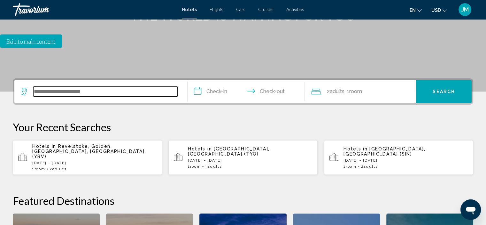
scroll to position [158, 0]
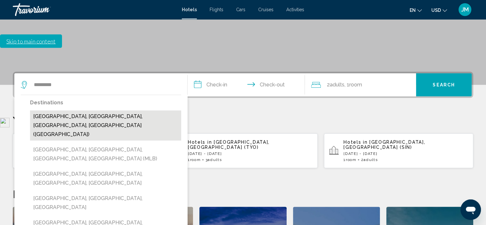
click at [78, 110] on button "[GEOGRAPHIC_DATA], [GEOGRAPHIC_DATA], [GEOGRAPHIC_DATA], [GEOGRAPHIC_DATA] ([GE…" at bounding box center [105, 125] width 151 height 30
type input "**********"
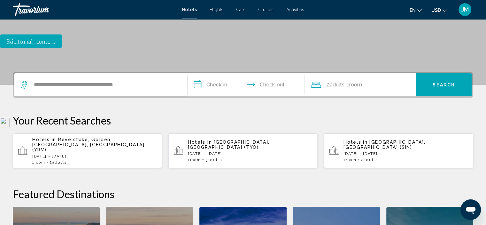
click at [216, 73] on input "**********" at bounding box center [248, 85] width 120 height 25
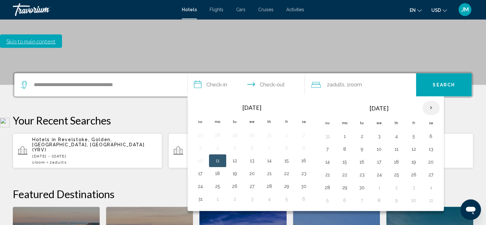
click at [429, 101] on th "Next month" at bounding box center [430, 108] width 17 height 14
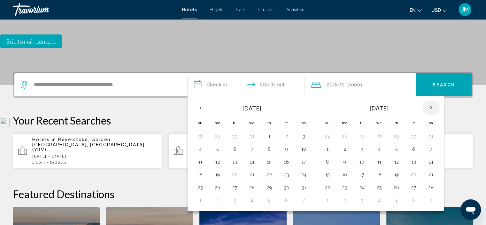
click at [429, 101] on th "Next month" at bounding box center [430, 108] width 17 height 14
click at [395, 144] on button "5" at bounding box center [396, 148] width 10 height 9
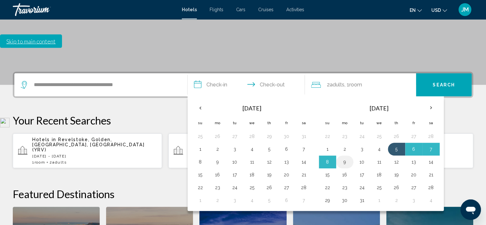
click at [346, 157] on button "9" at bounding box center [345, 161] width 10 height 9
type input "**********"
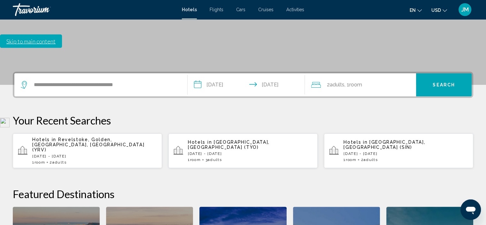
click at [450, 82] on span "Search" at bounding box center [444, 84] width 22 height 5
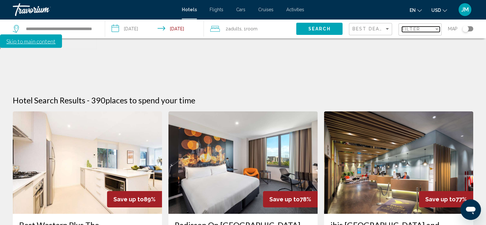
click at [424, 30] on div "Filter" at bounding box center [418, 29] width 32 height 5
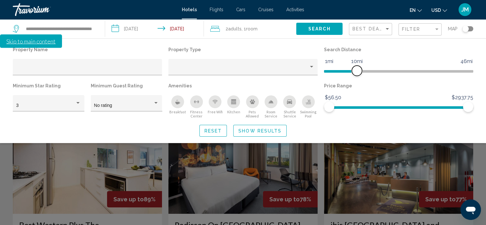
drag, startPoint x: 422, startPoint y: 72, endPoint x: 356, endPoint y: 69, distance: 65.6
click at [356, 69] on span "Hotel Filters" at bounding box center [357, 71] width 10 height 10
click at [312, 66] on div "Property type" at bounding box center [311, 67] width 3 height 2
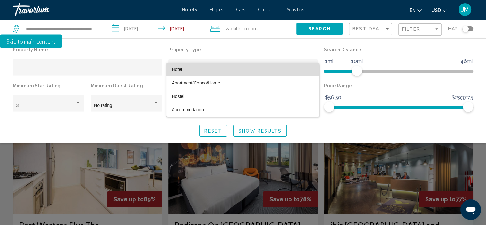
click at [312, 66] on span "Hotel" at bounding box center [243, 69] width 143 height 13
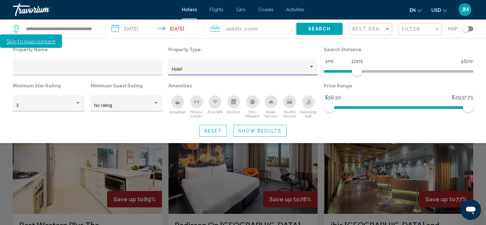
click at [312, 66] on div "Property type" at bounding box center [311, 67] width 3 height 2
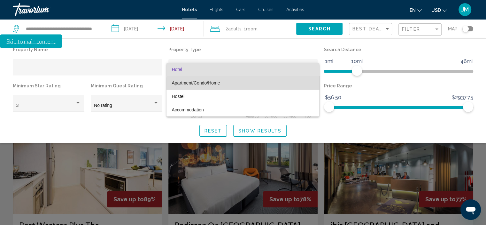
click at [269, 86] on span "Apartment/Condo/Home" at bounding box center [243, 82] width 143 height 13
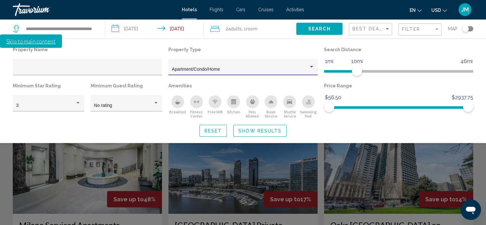
click at [272, 129] on span "Show Results" at bounding box center [259, 130] width 43 height 5
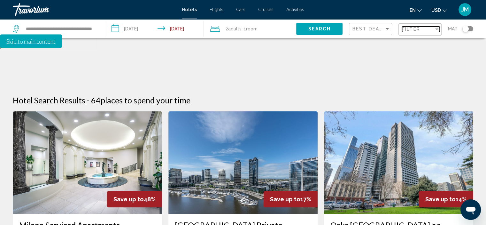
click at [435, 31] on div "Filter" at bounding box center [437, 29] width 6 height 5
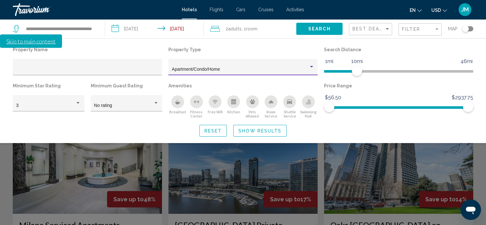
click at [312, 66] on div "Property type" at bounding box center [312, 66] width 6 height 5
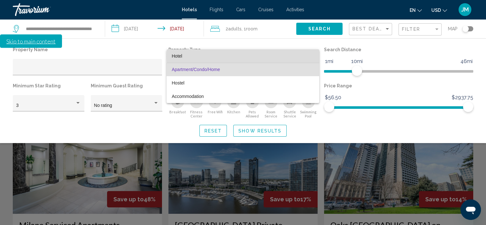
click at [261, 56] on span "Hotel" at bounding box center [243, 55] width 143 height 13
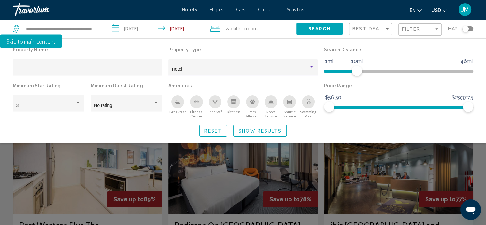
click at [311, 65] on div "Property type" at bounding box center [312, 66] width 6 height 5
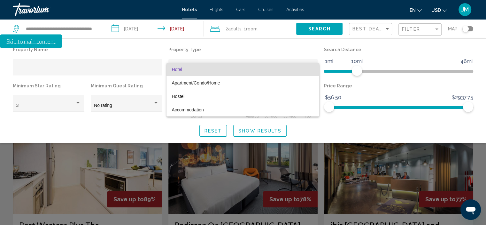
click at [112, 71] on div at bounding box center [243, 112] width 486 height 225
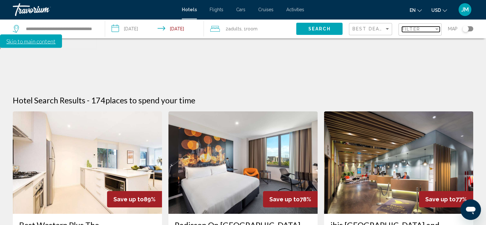
click at [437, 30] on div "Filter" at bounding box center [437, 29] width 6 height 5
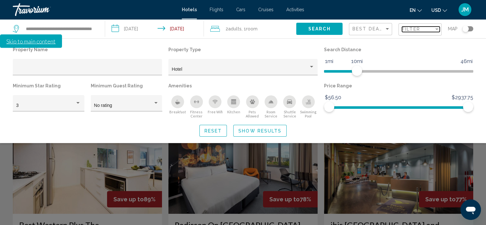
click at [437, 30] on div "Filter" at bounding box center [437, 29] width 6 height 5
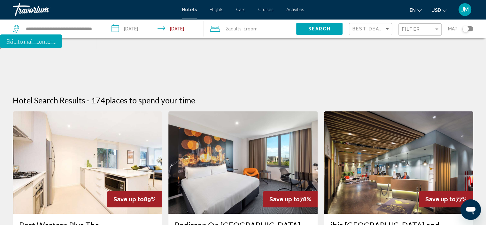
click at [444, 11] on icon "Change currency" at bounding box center [445, 10] width 4 height 3
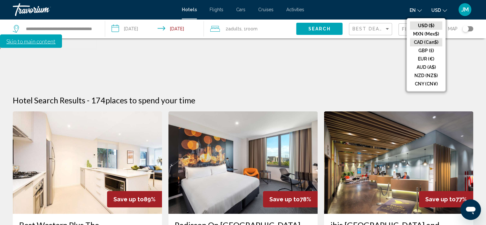
click at [429, 42] on button "CAD (Can$)" at bounding box center [426, 42] width 32 height 8
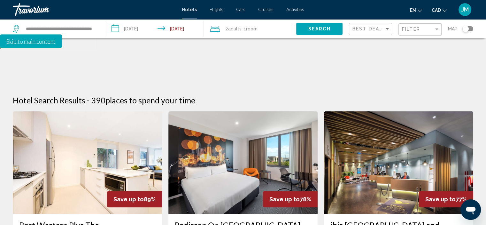
click at [467, 30] on div "Toggle map" at bounding box center [465, 29] width 6 height 6
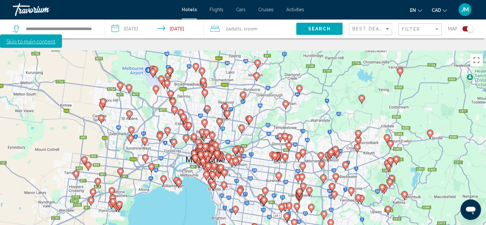
drag, startPoint x: 271, startPoint y: 123, endPoint x: 491, endPoint y: 206, distance: 235.0
click at [486, 206] on html "**********" at bounding box center [243, 99] width 486 height 275
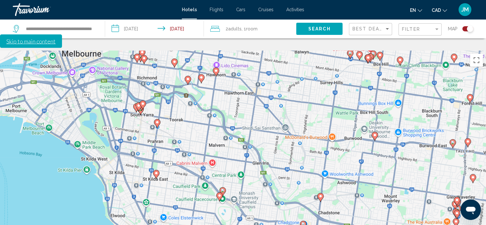
drag, startPoint x: 208, startPoint y: 138, endPoint x: 490, endPoint y: 193, distance: 286.9
click at [486, 193] on html "**********" at bounding box center [243, 99] width 486 height 275
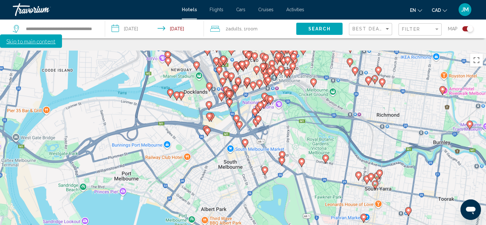
scroll to position [77, 0]
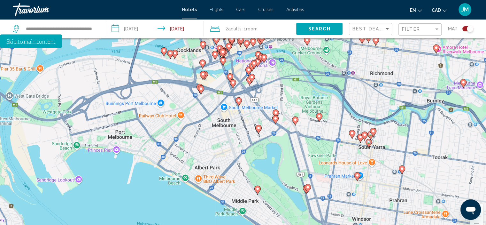
drag, startPoint x: 203, startPoint y: 147, endPoint x: 202, endPoint y: 161, distance: 14.7
click at [202, 161] on div "Pour activer le glissement du marqueur avec le clavier, appuyez sur Alt+Entrée.…" at bounding box center [243, 124] width 486 height 225
click at [258, 187] on image "Main content" at bounding box center [258, 189] width 4 height 4
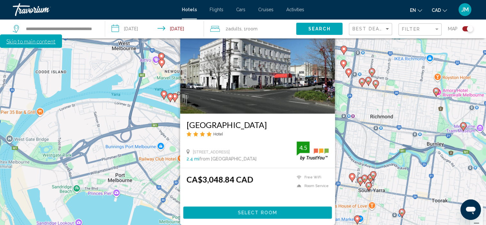
click at [147, 169] on div "Pour activer le glissement du marqueur avec le clavier, appuyez sur Alt+Entrée.…" at bounding box center [243, 124] width 486 height 225
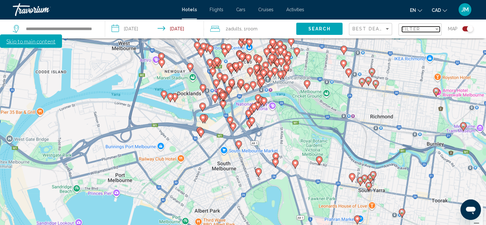
click at [430, 29] on div "Filter" at bounding box center [418, 29] width 32 height 5
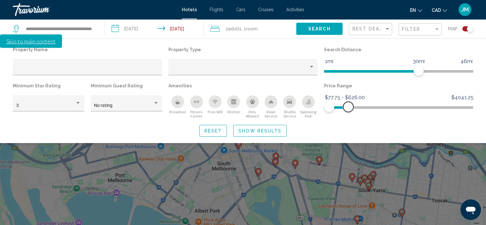
drag, startPoint x: 469, startPoint y: 107, endPoint x: 348, endPoint y: 113, distance: 120.9
click at [348, 113] on div "Price Range $77.75 $4041.25 $77.75 $626.00 $77.75 - $626.00" at bounding box center [399, 99] width 156 height 37
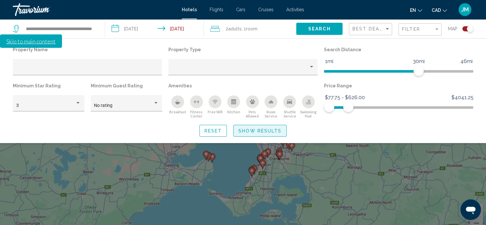
click at [270, 130] on span "Show Results" at bounding box center [259, 130] width 43 height 5
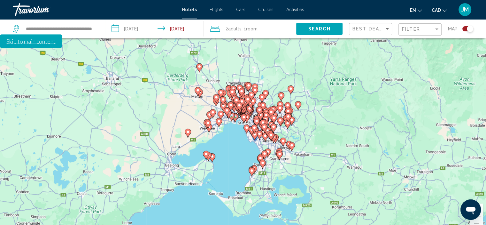
click at [472, 29] on div "Toggle map" at bounding box center [470, 29] width 6 height 6
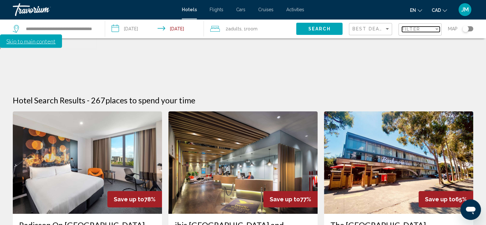
click at [419, 28] on span "Filter" at bounding box center [411, 29] width 18 height 5
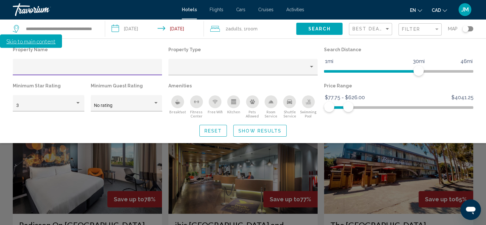
click at [263, 131] on span "Show Results" at bounding box center [259, 130] width 43 height 5
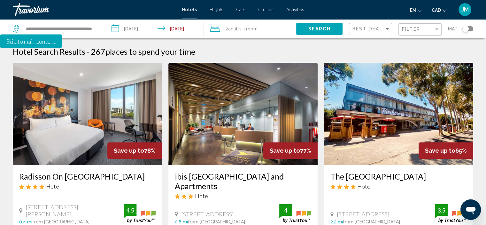
scroll to position [64, 0]
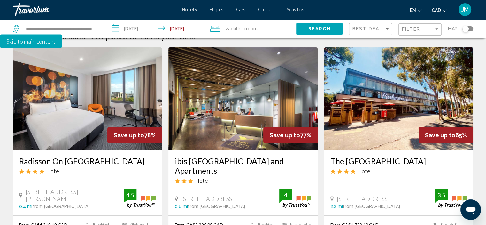
click at [231, 156] on h3 "ibis [GEOGRAPHIC_DATA] and Apartments" at bounding box center [243, 165] width 136 height 19
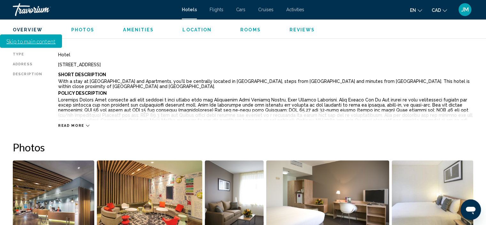
scroll to position [258, 0]
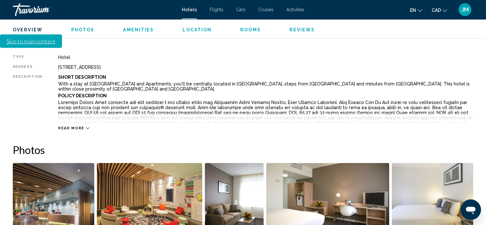
click at [54, 170] on img "Open full-screen image slider" at bounding box center [53, 202] width 81 height 79
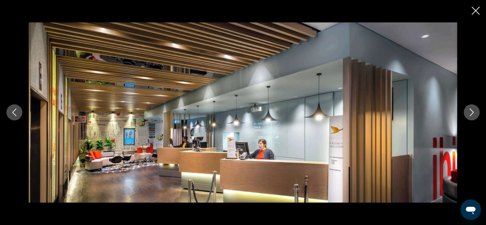
click at [474, 112] on icon "Next image" at bounding box center [472, 112] width 8 height 8
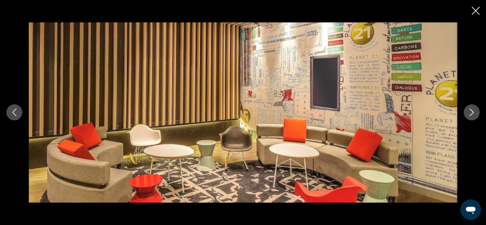
click at [474, 112] on icon "Next image" at bounding box center [472, 112] width 8 height 8
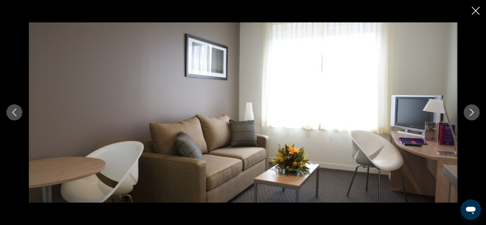
click at [474, 112] on icon "Next image" at bounding box center [472, 112] width 8 height 8
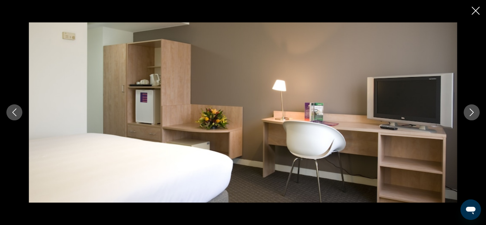
click at [474, 112] on icon "Next image" at bounding box center [472, 112] width 8 height 8
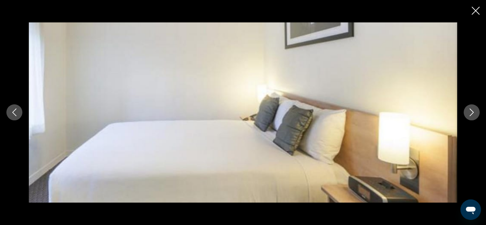
click at [474, 112] on icon "Next image" at bounding box center [472, 112] width 8 height 8
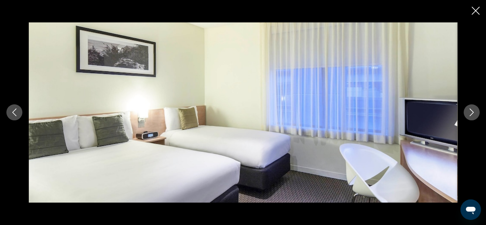
click at [474, 112] on icon "Next image" at bounding box center [472, 112] width 8 height 8
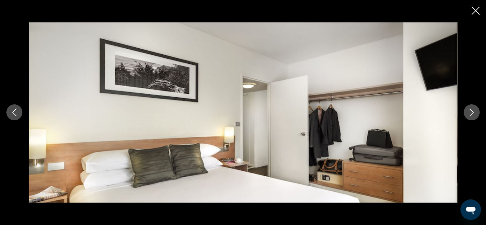
click at [474, 112] on icon "Next image" at bounding box center [472, 112] width 8 height 8
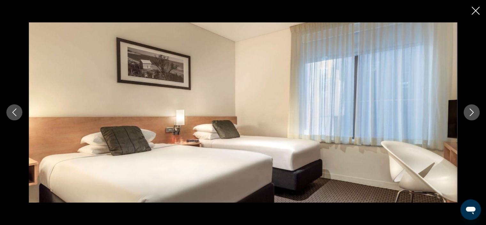
click at [474, 112] on icon "Next image" at bounding box center [472, 112] width 8 height 8
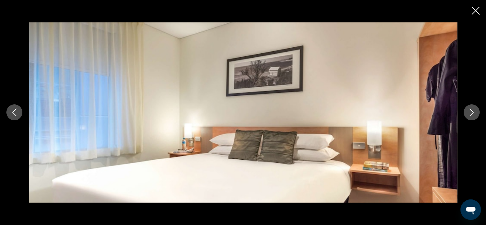
click at [474, 112] on icon "Next image" at bounding box center [472, 112] width 8 height 8
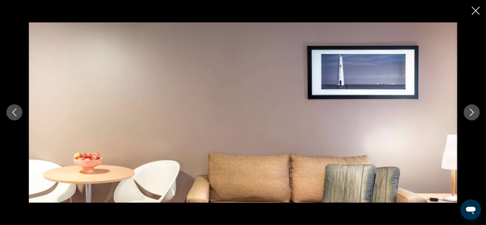
click at [474, 112] on icon "Next image" at bounding box center [472, 112] width 8 height 8
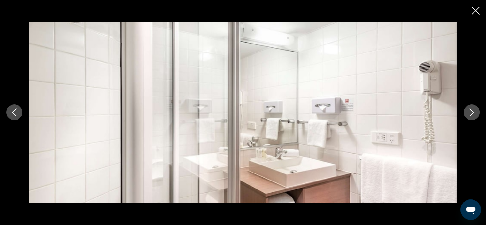
click at [474, 112] on icon "Next image" at bounding box center [472, 112] width 8 height 8
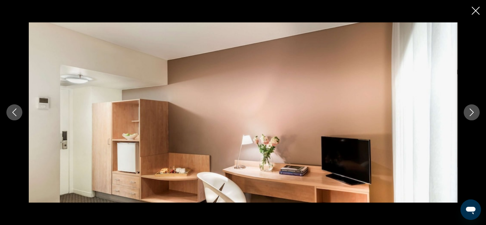
click at [474, 112] on icon "Next image" at bounding box center [472, 112] width 8 height 8
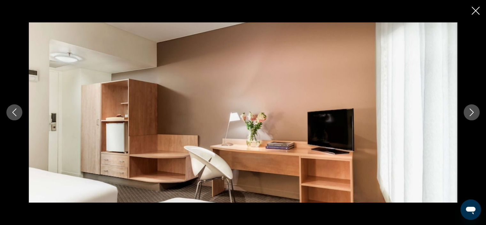
click at [474, 112] on icon "Next image" at bounding box center [472, 112] width 8 height 8
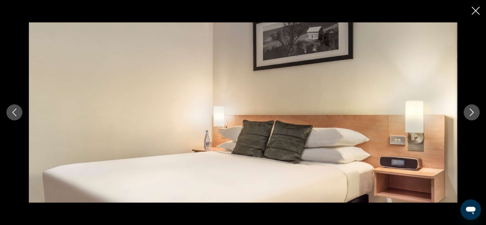
click at [474, 112] on icon "Next image" at bounding box center [472, 112] width 8 height 8
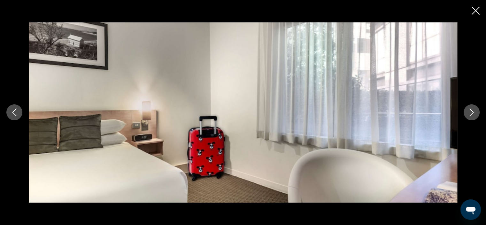
click at [474, 112] on icon "Next image" at bounding box center [472, 112] width 8 height 8
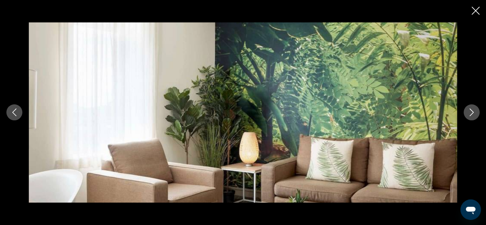
click at [474, 112] on icon "Next image" at bounding box center [472, 112] width 8 height 8
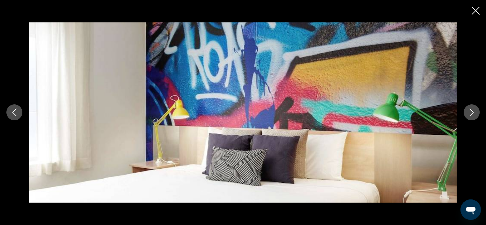
click at [474, 112] on icon "Next image" at bounding box center [472, 112] width 8 height 8
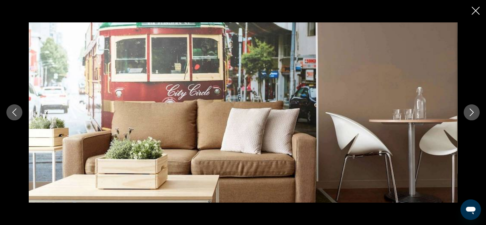
click at [474, 112] on icon "Next image" at bounding box center [472, 112] width 8 height 8
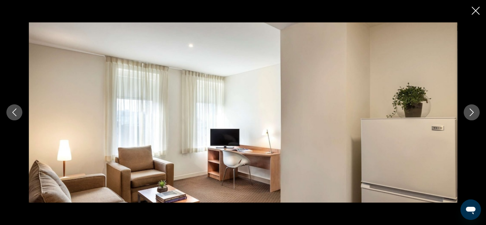
click at [474, 112] on icon "Next image" at bounding box center [472, 112] width 8 height 8
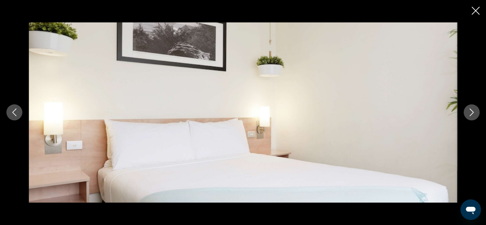
click at [474, 112] on icon "Next image" at bounding box center [472, 112] width 8 height 8
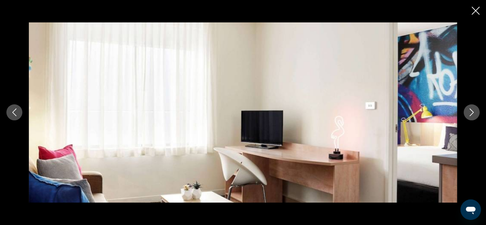
click at [474, 112] on icon "Next image" at bounding box center [472, 112] width 8 height 8
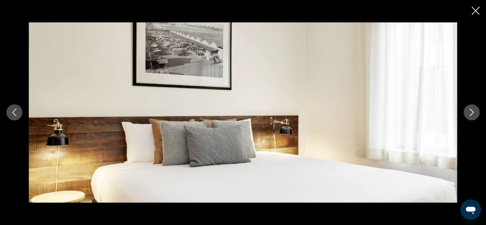
click at [474, 112] on icon "Next image" at bounding box center [472, 112] width 8 height 8
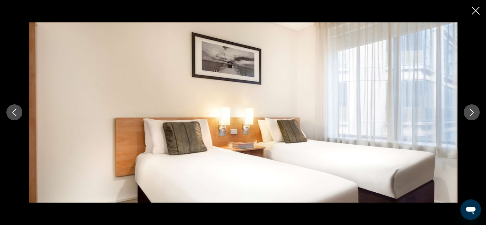
click at [474, 112] on icon "Next image" at bounding box center [472, 112] width 8 height 8
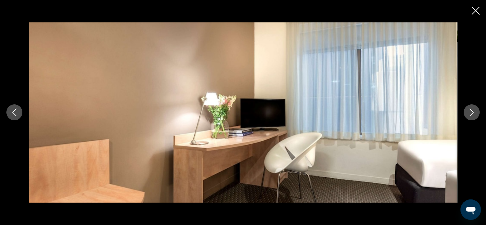
click at [474, 112] on icon "Next image" at bounding box center [472, 112] width 8 height 8
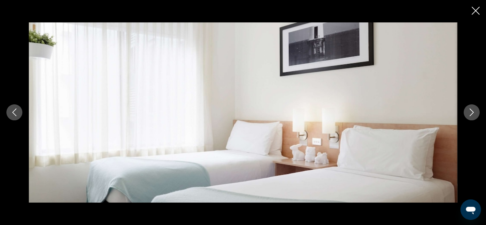
click at [474, 112] on icon "Next image" at bounding box center [472, 112] width 8 height 8
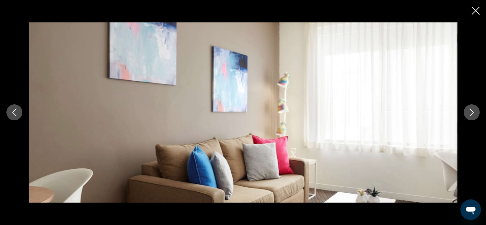
click at [474, 112] on icon "Next image" at bounding box center [472, 112] width 8 height 8
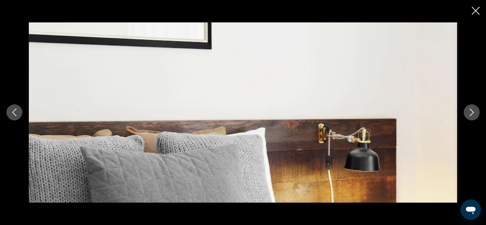
click at [474, 112] on icon "Next image" at bounding box center [472, 112] width 8 height 8
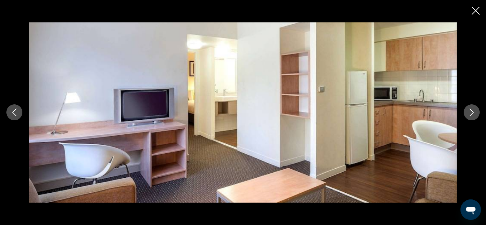
click at [474, 112] on icon "Next image" at bounding box center [472, 112] width 8 height 8
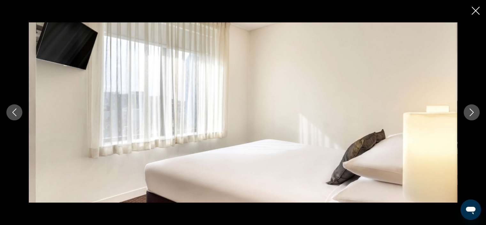
click at [10, 111] on button "Previous image" at bounding box center [14, 112] width 16 height 16
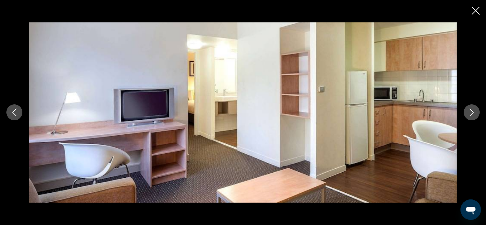
click at [476, 11] on icon "Close slideshow" at bounding box center [476, 11] width 8 height 8
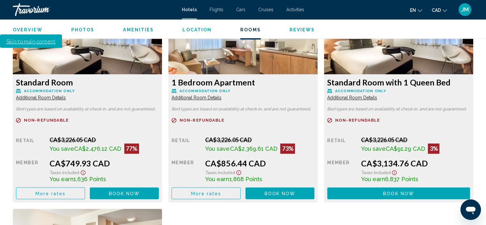
scroll to position [929, 0]
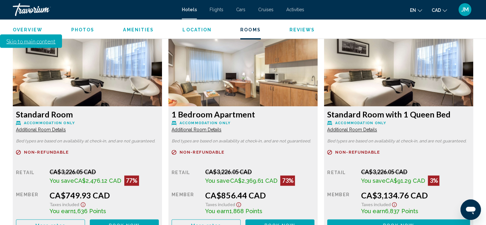
click at [66, 127] on span "Additional Room Details" at bounding box center [41, 129] width 50 height 5
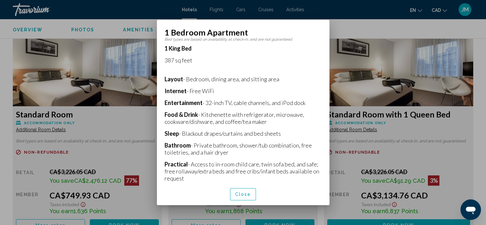
scroll to position [125, 0]
click at [245, 193] on span "Close" at bounding box center [243, 194] width 16 height 5
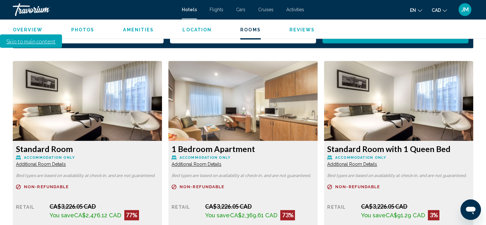
scroll to position [897, 0]
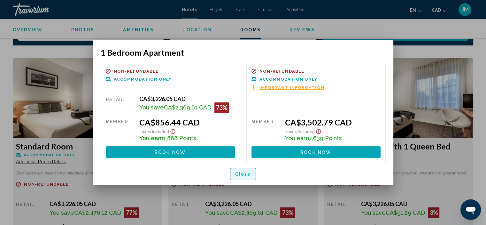
click at [242, 174] on span "Close" at bounding box center [243, 174] width 16 height 5
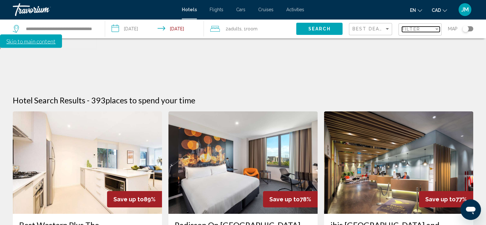
click at [411, 30] on span "Filter" at bounding box center [411, 29] width 18 height 5
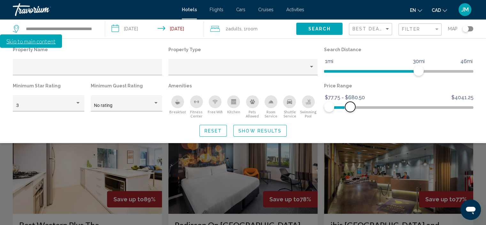
drag, startPoint x: 469, startPoint y: 108, endPoint x: 350, endPoint y: 105, distance: 118.9
click at [350, 105] on span "Hotel Filters" at bounding box center [350, 107] width 10 height 10
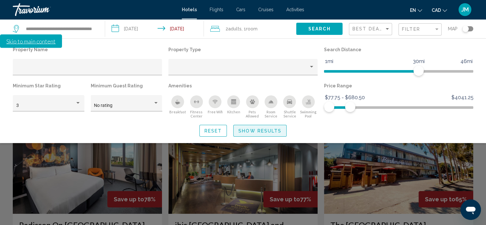
click at [258, 129] on span "Show Results" at bounding box center [259, 130] width 43 height 5
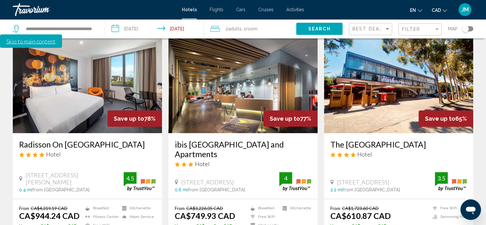
scroll to position [96, 0]
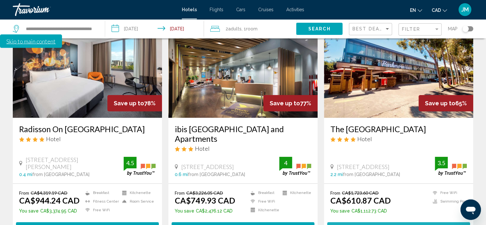
click at [398, 224] on span "Select Room" at bounding box center [398, 228] width 39 height 5
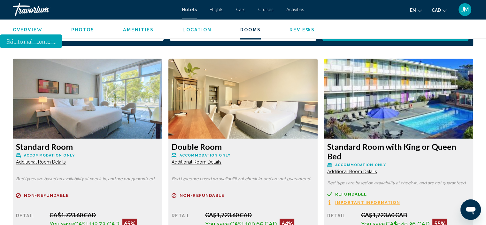
scroll to position [897, 0]
click at [55, 159] on span "Additional Room Details" at bounding box center [41, 161] width 50 height 5
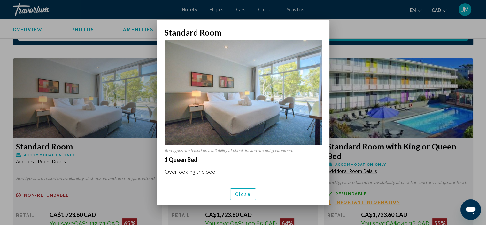
click at [124, 144] on div at bounding box center [243, 112] width 486 height 225
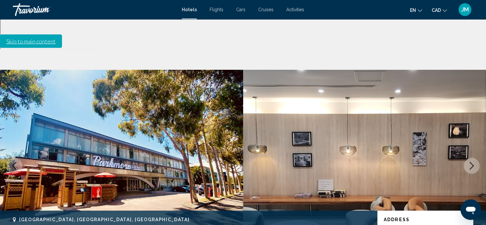
scroll to position [897, 0]
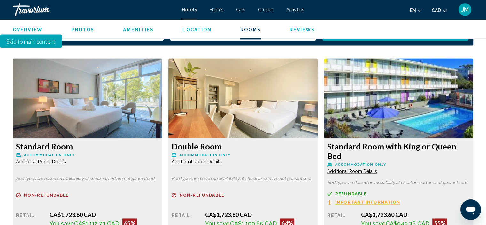
click at [46, 159] on span "Additional Room Details" at bounding box center [41, 161] width 50 height 5
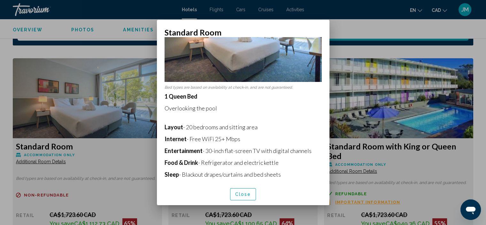
scroll to position [132, 0]
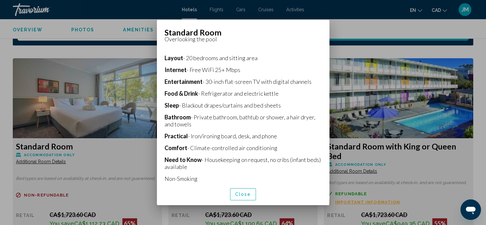
click at [245, 194] on span "Close" at bounding box center [243, 194] width 16 height 5
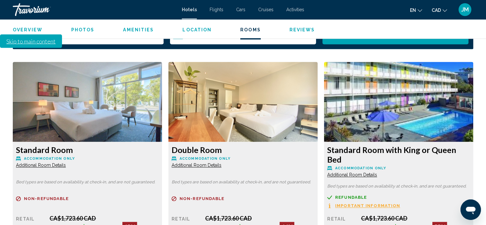
scroll to position [929, 0]
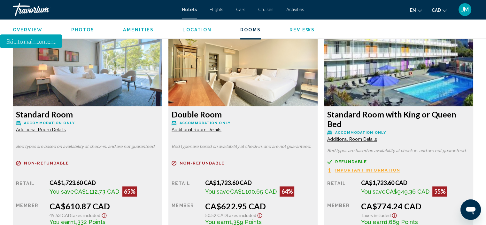
click at [66, 127] on span "Additional Room Details" at bounding box center [41, 129] width 50 height 5
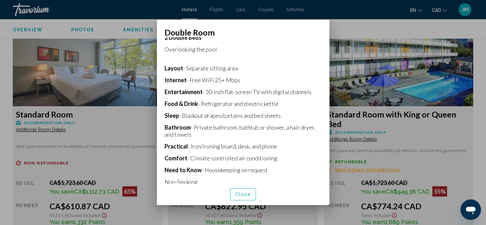
scroll to position [138, 0]
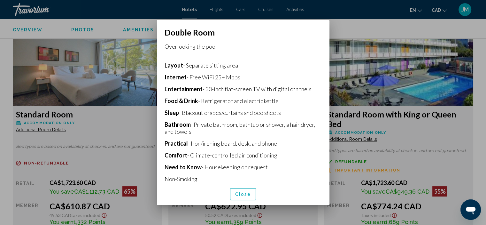
click at [241, 194] on span "Close" at bounding box center [243, 194] width 16 height 5
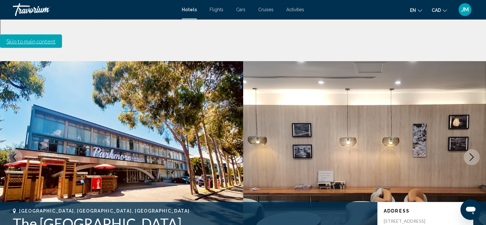
scroll to position [0, 0]
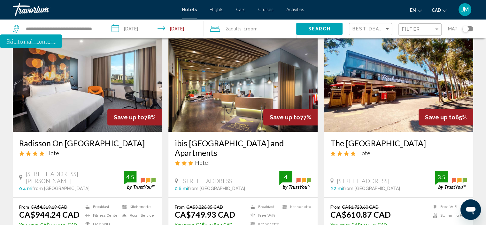
scroll to position [96, 0]
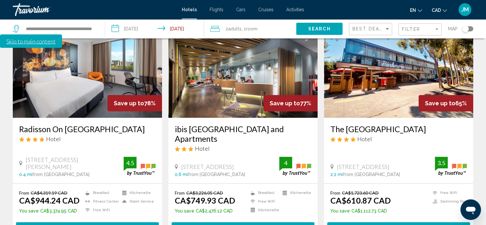
click at [242, 224] on span "Select Room" at bounding box center [242, 228] width 39 height 5
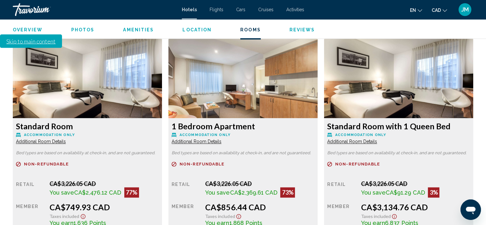
scroll to position [897, 0]
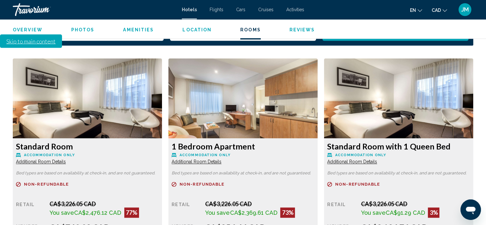
click at [48, 159] on span "Additional Room Details" at bounding box center [41, 161] width 50 height 5
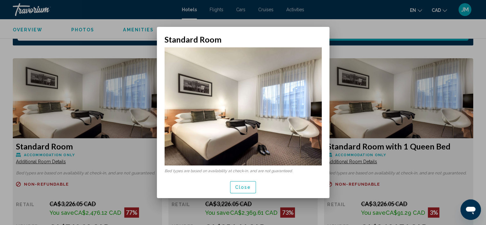
scroll to position [0, 0]
click at [58, 112] on div at bounding box center [243, 112] width 486 height 225
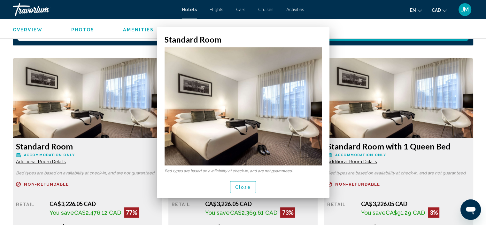
scroll to position [897, 0]
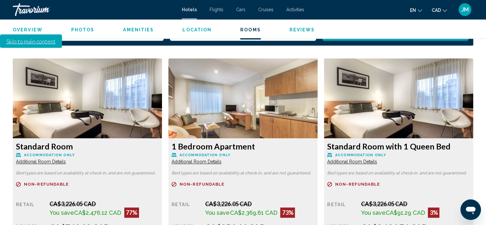
click at [51, 159] on span "Additional Room Details" at bounding box center [41, 161] width 50 height 5
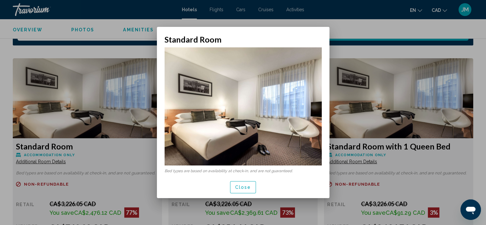
click at [239, 184] on button "Close" at bounding box center [243, 187] width 26 height 12
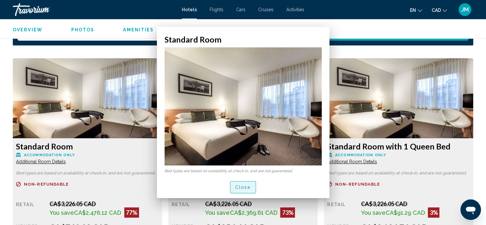
scroll to position [897, 0]
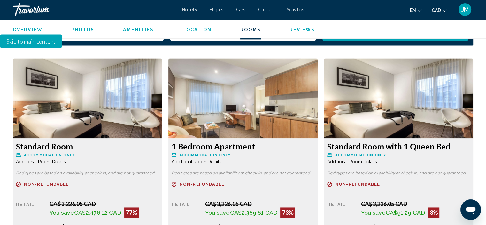
click at [66, 159] on span "Additional Room Details" at bounding box center [41, 161] width 50 height 5
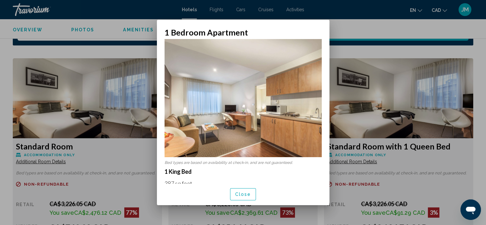
scroll to position [0, 0]
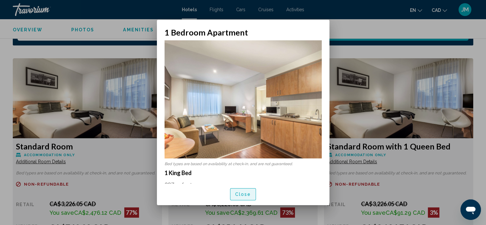
click at [245, 193] on span "Close" at bounding box center [243, 194] width 16 height 5
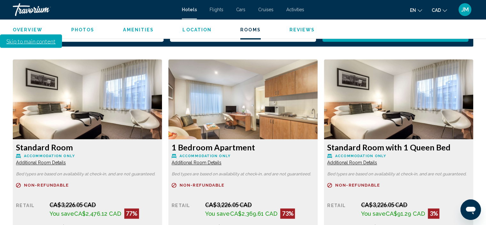
scroll to position [897, 0]
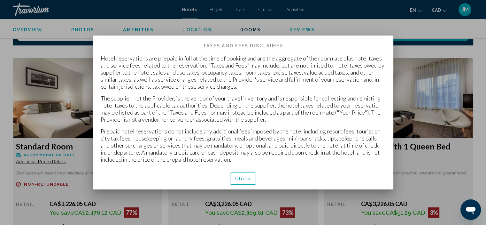
scroll to position [0, 0]
click at [242, 178] on span "Close" at bounding box center [243, 178] width 16 height 5
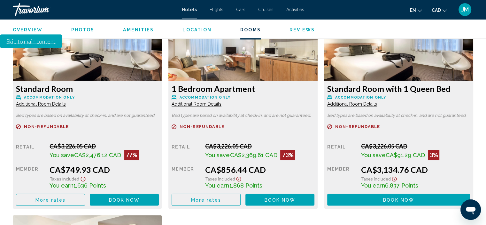
scroll to position [961, 0]
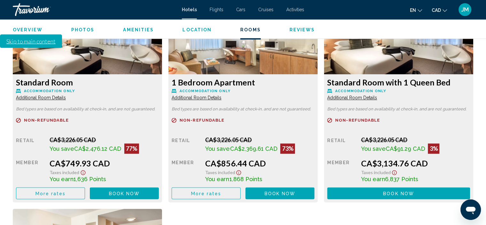
click at [140, 190] on span "Book now" at bounding box center [124, 192] width 31 height 5
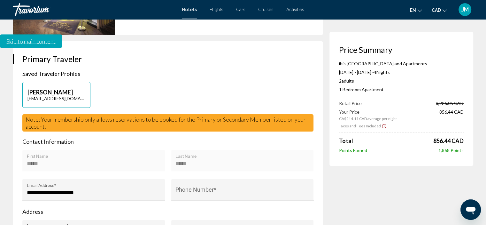
scroll to position [192, 0]
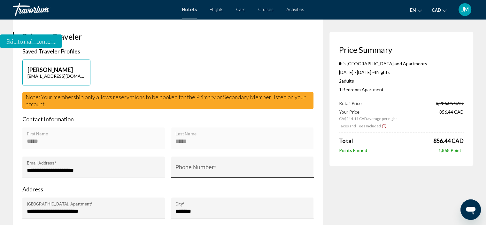
click at [191, 167] on input "Phone Number *" at bounding box center [242, 170] width 134 height 6
type input "*"
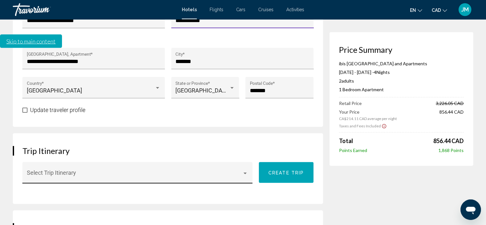
scroll to position [320, 0]
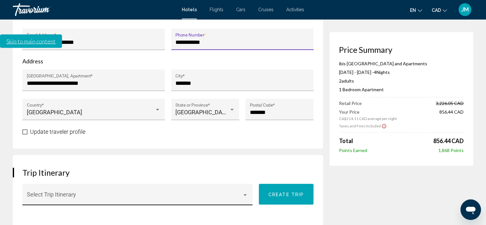
type input "**********"
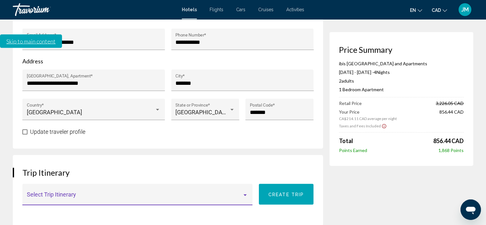
click at [247, 194] on div "Main content" at bounding box center [245, 195] width 3 height 2
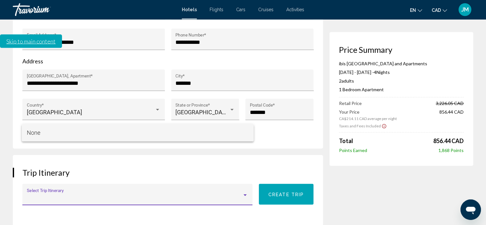
click at [247, 130] on span "None" at bounding box center [138, 132] width 222 height 17
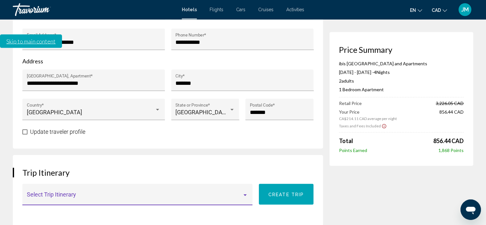
click at [282, 183] on button "Create trip" at bounding box center [286, 193] width 55 height 21
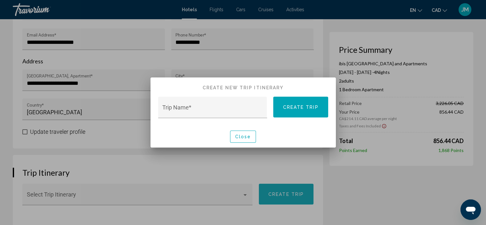
scroll to position [0, 0]
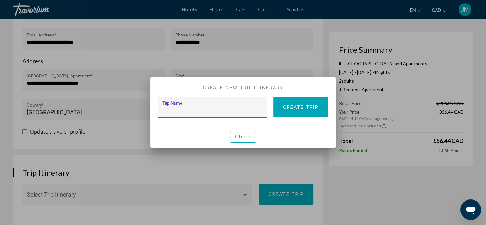
click at [168, 112] on input "Trip Name *" at bounding box center [212, 110] width 100 height 6
type input "**********"
click at [300, 103] on button "Create trip" at bounding box center [300, 107] width 55 height 21
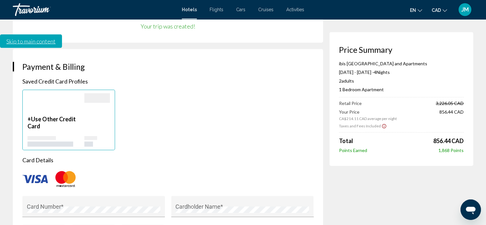
scroll to position [511, 0]
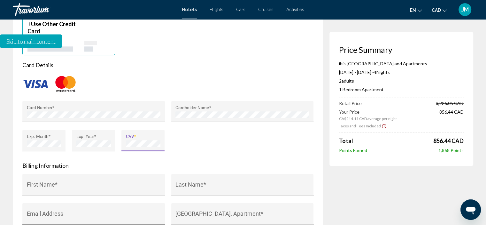
scroll to position [607, 0]
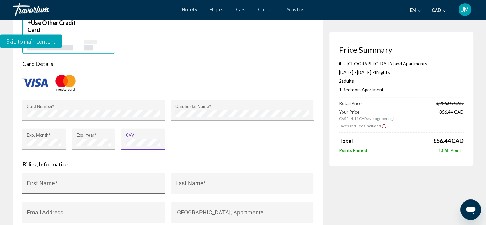
click at [36, 183] on input "First Name *" at bounding box center [94, 186] width 134 height 6
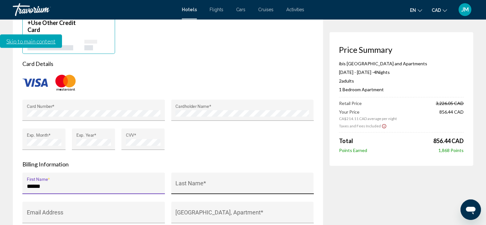
type input "******"
click at [182, 183] on input "Last Name *" at bounding box center [242, 186] width 134 height 6
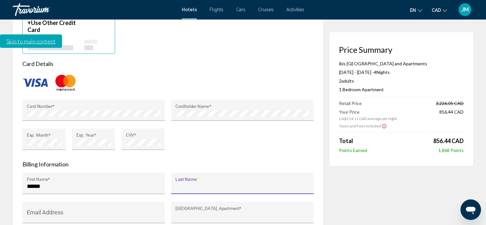
type input "*****"
type input "**********"
type input "*******"
type input "**"
type input "*******"
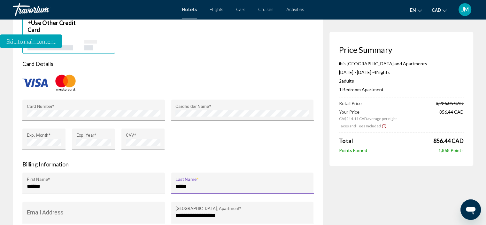
drag, startPoint x: 193, startPoint y: 121, endPoint x: 176, endPoint y: 120, distance: 16.9
click at [176, 183] on input "*****" at bounding box center [242, 186] width 134 height 6
type input "*****"
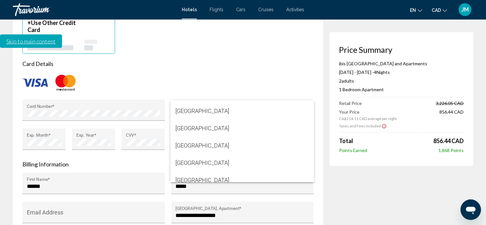
scroll to position [671, 0]
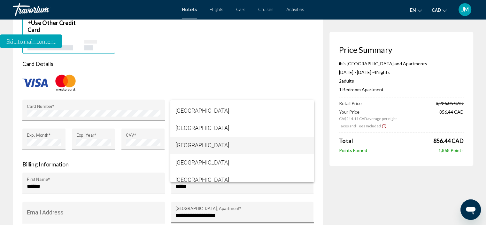
click at [199, 147] on span "[GEOGRAPHIC_DATA]" at bounding box center [242, 144] width 134 height 17
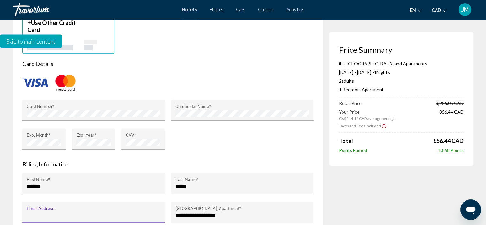
click at [50, 212] on input "Email Address" at bounding box center [94, 215] width 134 height 6
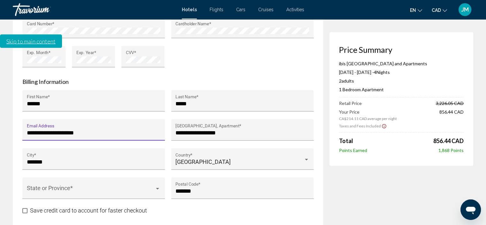
scroll to position [703, 0]
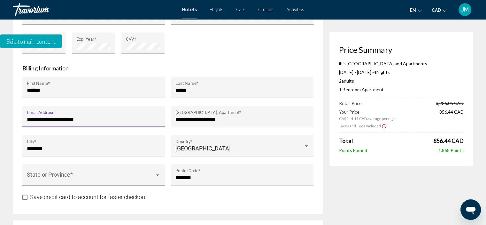
type input "**********"
click at [158, 174] on div "Main content" at bounding box center [94, 177] width 134 height 6
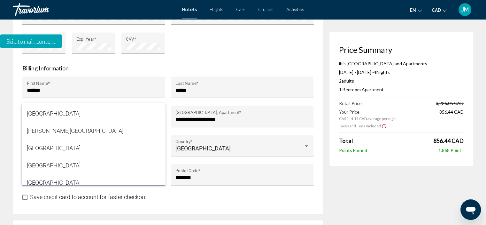
scroll to position [177, 0]
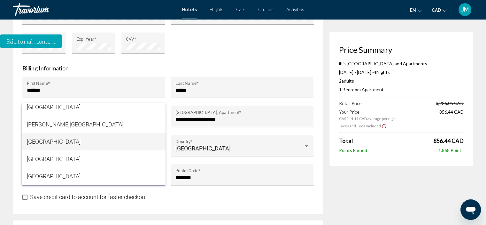
click at [50, 143] on span "[GEOGRAPHIC_DATA]" at bounding box center [94, 141] width 134 height 17
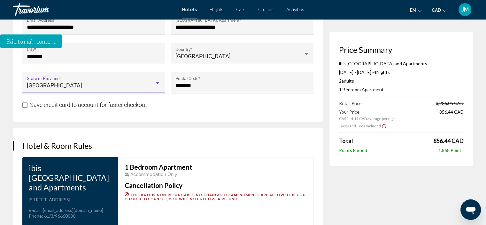
scroll to position [799, 0]
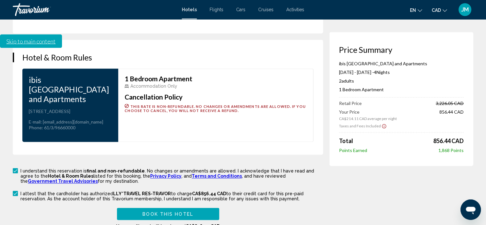
scroll to position [909, 0]
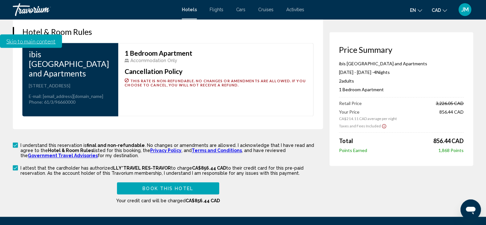
click at [195, 182] on button "Book this hotel" at bounding box center [168, 188] width 102 height 12
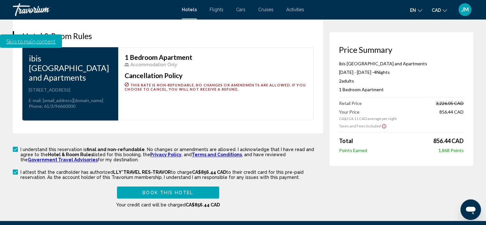
scroll to position [932, 0]
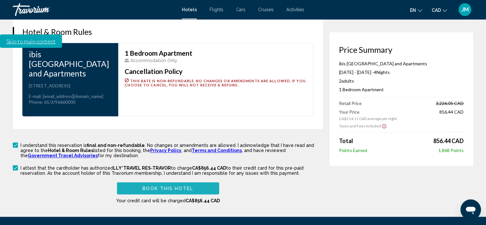
click at [159, 186] on span "Book this hotel" at bounding box center [168, 188] width 51 height 5
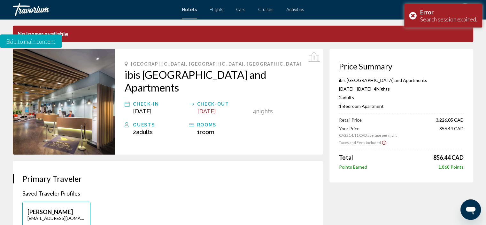
scroll to position [0, 0]
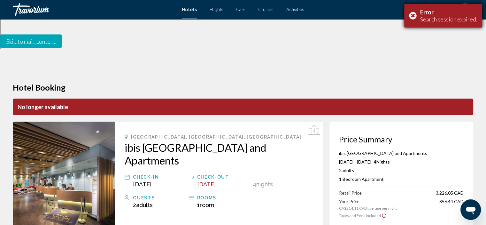
click at [413, 15] on div "Error Search session expired." at bounding box center [443, 16] width 78 height 24
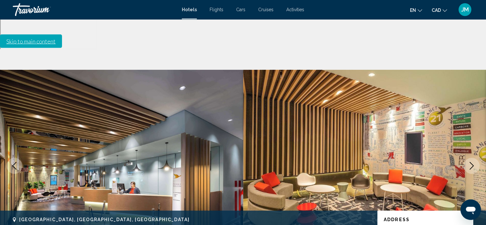
scroll to position [3, 0]
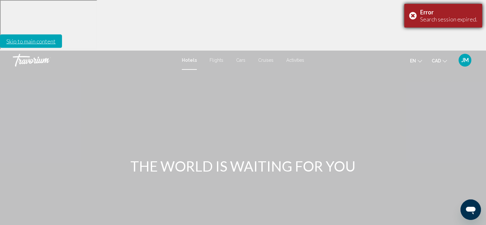
click at [413, 15] on div "Error Search session expired." at bounding box center [443, 16] width 78 height 24
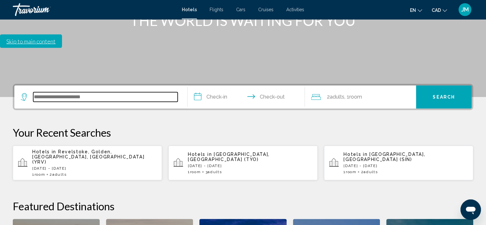
scroll to position [158, 0]
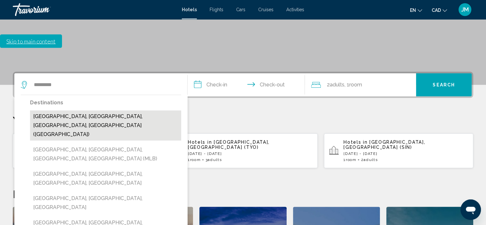
click at [117, 110] on button "[GEOGRAPHIC_DATA], [GEOGRAPHIC_DATA], [GEOGRAPHIC_DATA], [GEOGRAPHIC_DATA] ([GE…" at bounding box center [105, 125] width 151 height 30
type input "**********"
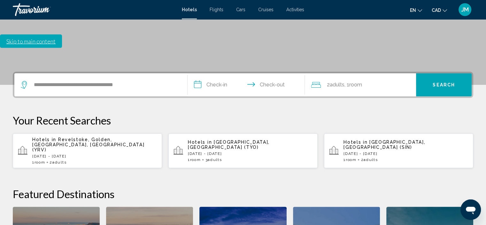
click at [215, 73] on input "**********" at bounding box center [248, 85] width 120 height 25
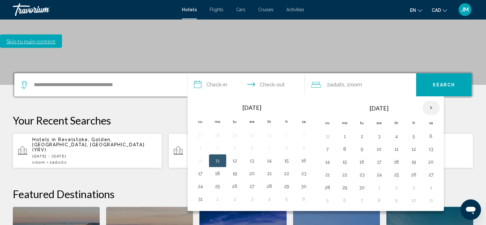
click at [430, 101] on th "Next month" at bounding box center [430, 108] width 17 height 14
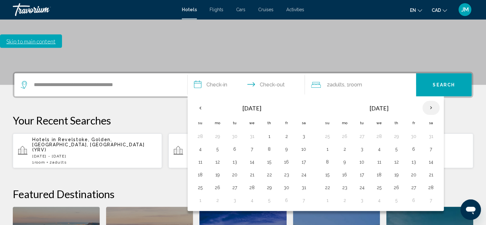
click at [430, 101] on th "Next month" at bounding box center [430, 108] width 17 height 14
click at [395, 144] on button "5" at bounding box center [396, 148] width 10 height 9
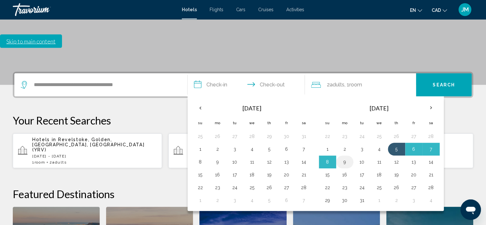
click at [345, 157] on button "9" at bounding box center [345, 161] width 10 height 9
type input "**********"
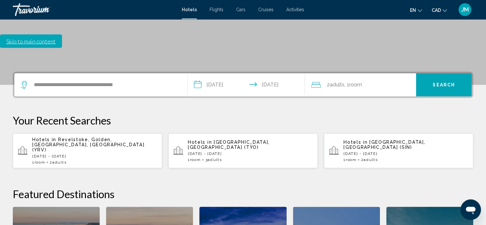
click at [446, 82] on span "Search" at bounding box center [444, 84] width 22 height 5
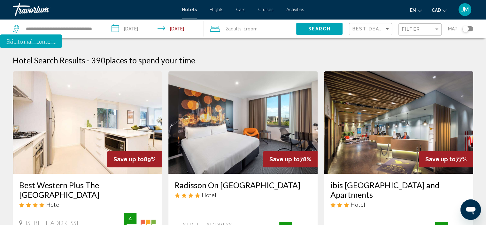
scroll to position [96, 0]
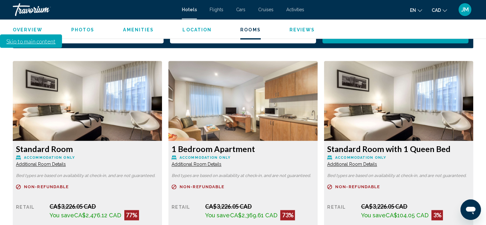
scroll to position [897, 0]
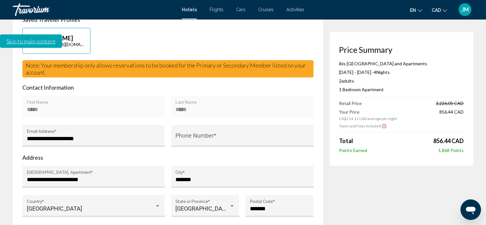
scroll to position [224, 0]
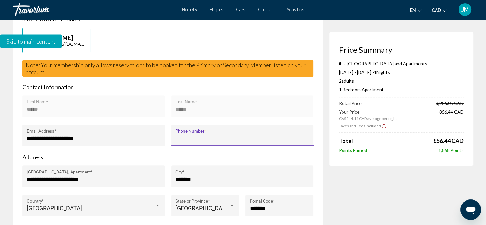
click at [193, 135] on input "Phone Number *" at bounding box center [242, 138] width 134 height 6
type input "*"
click at [186, 135] on input "**********" at bounding box center [242, 138] width 134 height 6
click at [189, 135] on input "**********" at bounding box center [242, 138] width 134 height 6
click at [179, 135] on input "**********" at bounding box center [242, 138] width 134 height 6
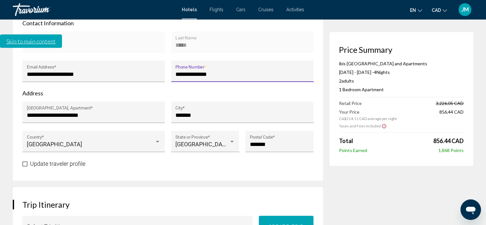
scroll to position [288, 0]
type input "**********"
click at [25, 161] on span "Main content" at bounding box center [24, 163] width 5 height 5
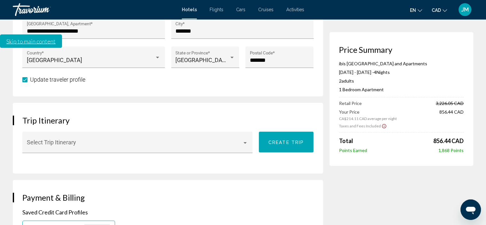
scroll to position [383, 0]
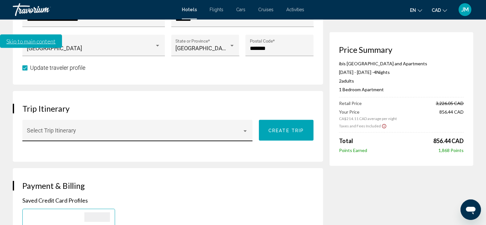
click at [244, 128] on div "Main content" at bounding box center [245, 130] width 6 height 5
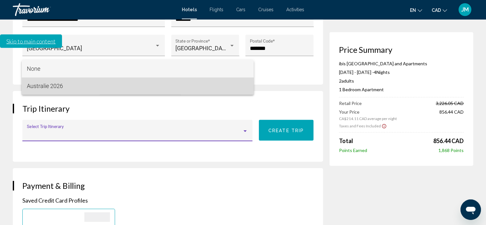
click at [55, 87] on span "Australie 2026" at bounding box center [138, 85] width 222 height 17
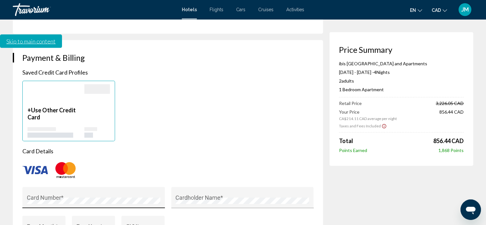
scroll to position [511, 0]
click at [83, 191] on div "Card Number *" at bounding box center [94, 199] width 134 height 17
click at [137, 220] on div "CVV *" at bounding box center [143, 228] width 35 height 17
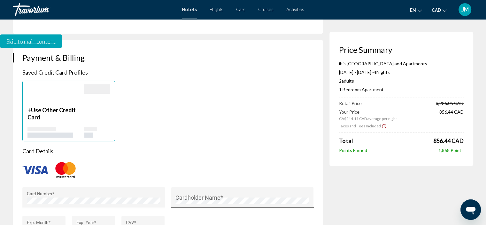
type input "******"
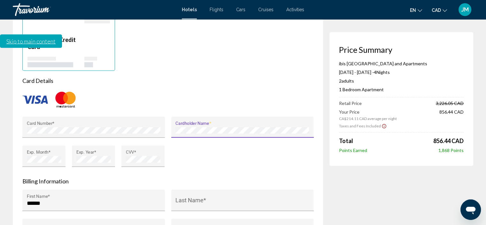
scroll to position [607, 0]
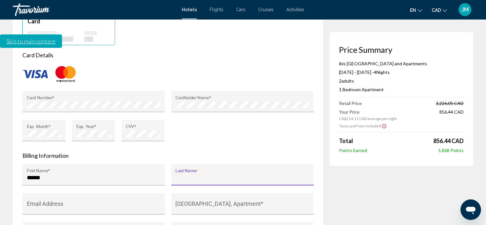
click at [189, 174] on input "Last Name *" at bounding box center [242, 177] width 134 height 6
type input "*****"
type input "**********"
type input "*******"
type input "**"
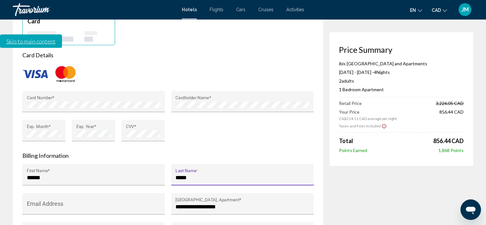
type input "*******"
drag, startPoint x: 195, startPoint y: 111, endPoint x: 173, endPoint y: 111, distance: 21.7
click at [173, 164] on div "***** Last Name *" at bounding box center [242, 174] width 143 height 21
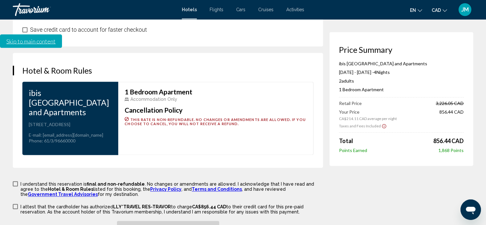
scroll to position [863, 0]
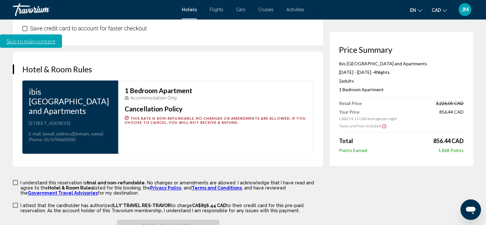
type input "*****"
click at [16, 180] on span "Main content" at bounding box center [15, 182] width 5 height 5
click at [15, 202] on span "Main content" at bounding box center [15, 204] width 5 height 5
click at [174, 223] on span "Book this hotel" at bounding box center [168, 225] width 51 height 5
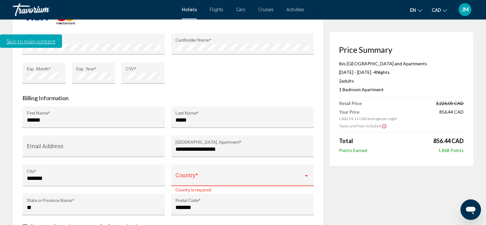
click at [259, 175] on span "Main content" at bounding box center [239, 178] width 128 height 6
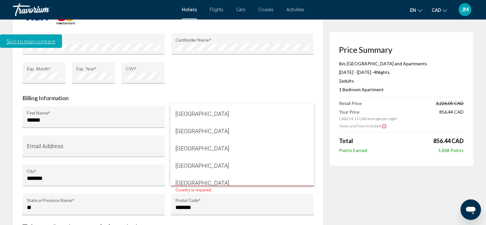
scroll to position [671, 0]
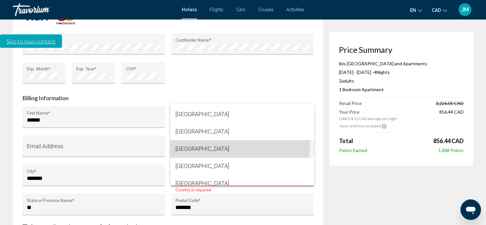
click at [202, 147] on span "[GEOGRAPHIC_DATA]" at bounding box center [242, 148] width 134 height 17
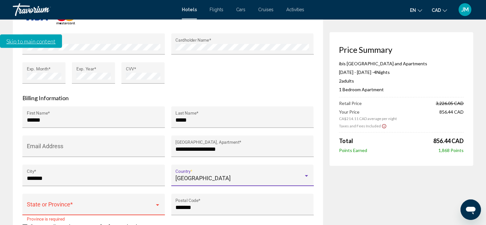
click at [92, 198] on div "State or Province *" at bounding box center [94, 206] width 134 height 17
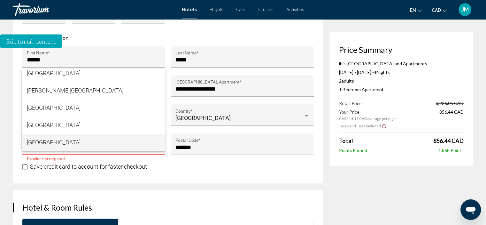
scroll to position [729, 0]
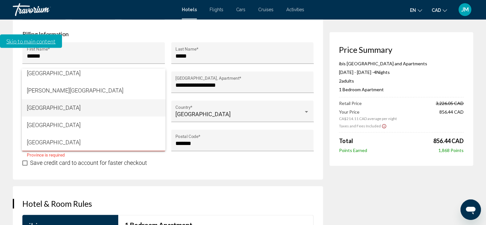
click at [73, 110] on span "[GEOGRAPHIC_DATA]" at bounding box center [94, 107] width 134 height 17
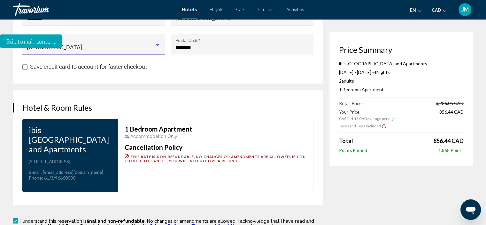
scroll to position [825, 0]
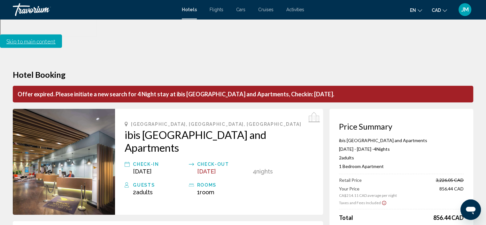
scroll to position [0, 0]
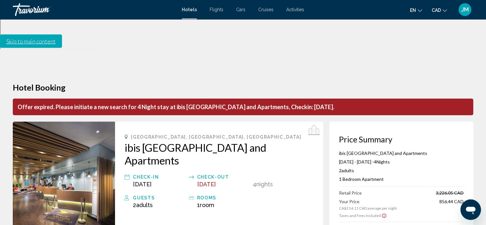
click at [476, 209] on icon "Ouvrir la fenêtre de messagerie" at bounding box center [471, 210] width 12 height 12
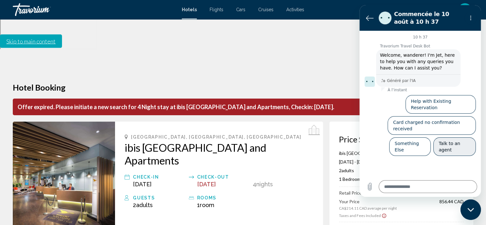
click at [459, 137] on button "Talk to an agent" at bounding box center [454, 146] width 43 height 19
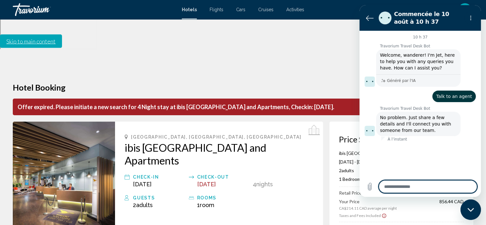
type textarea "*"
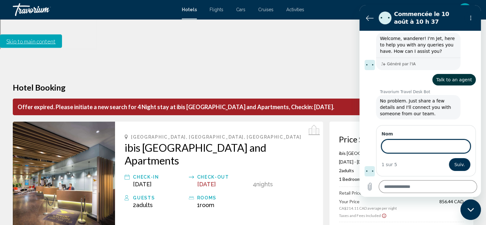
scroll to position [16, 0]
type input "*****"
click at [457, 166] on span "Suiv." at bounding box center [459, 165] width 11 height 8
type textarea "*"
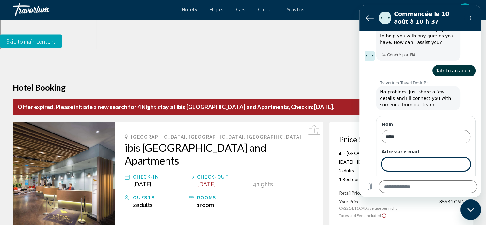
scroll to position [43, 0]
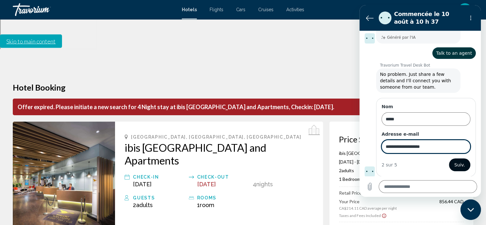
type input "**********"
click at [456, 162] on span "Suiv." at bounding box center [459, 165] width 11 height 8
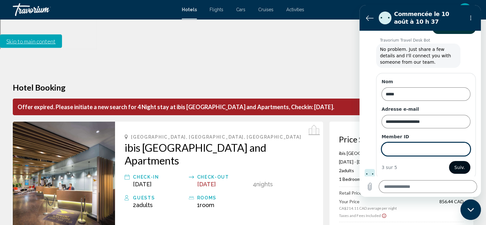
scroll to position [70, 0]
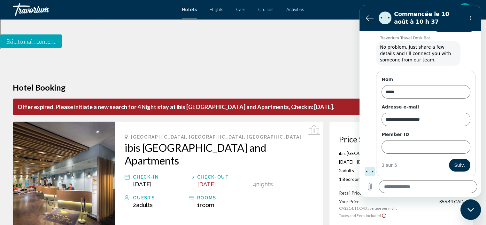
drag, startPoint x: 375, startPoint y: 10, endPoint x: 370, endPoint y: 8, distance: 5.5
click at [361, 24] on section "Commencée le 10 août à 10 h 37" at bounding box center [420, 18] width 121 height 26
type textarea "*"
paste input "******"
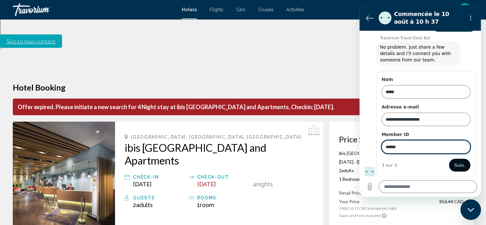
type input "******"
click at [456, 163] on span "Suiv." at bounding box center [459, 165] width 11 height 8
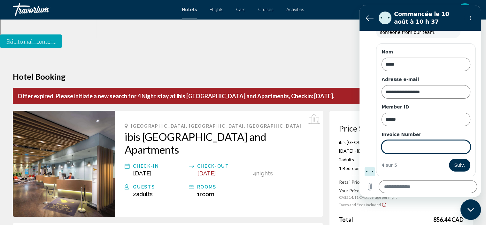
scroll to position [0, 0]
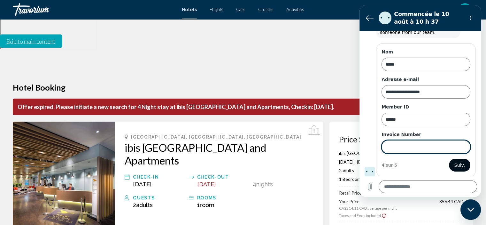
click at [459, 161] on span "Suiv." at bounding box center [459, 165] width 11 height 8
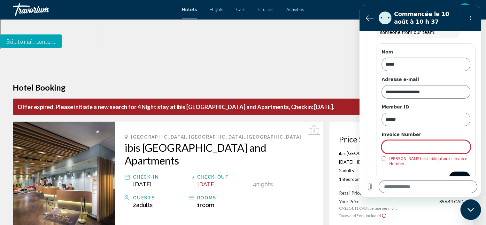
scroll to position [105, 0]
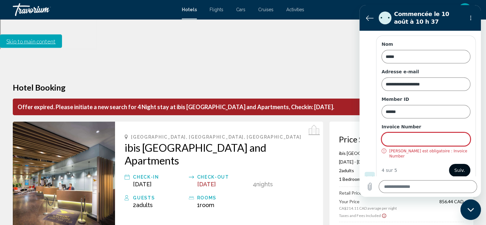
click at [457, 166] on span "Suiv." at bounding box center [459, 170] width 11 height 8
click at [384, 150] on icon "error" at bounding box center [384, 150] width 5 height 5
click at [395, 138] on input "Invoice Number" at bounding box center [426, 138] width 89 height 13
type textarea "*"
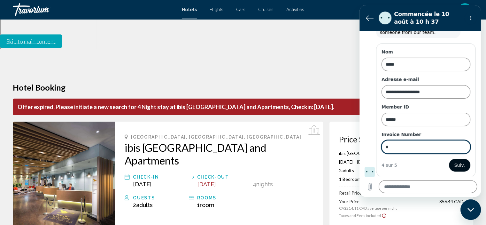
type input "*"
click at [459, 164] on span "Suiv." at bounding box center [459, 165] width 11 height 8
type textarea "*"
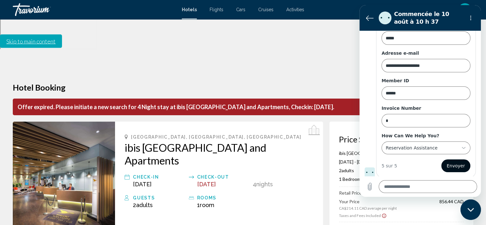
scroll to position [125, 0]
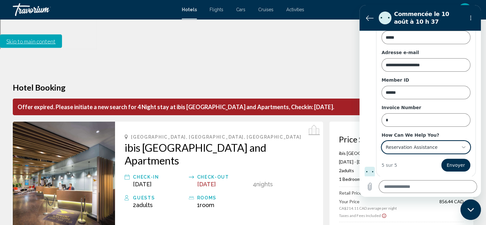
click at [461, 146] on icon at bounding box center [463, 146] width 5 height 5
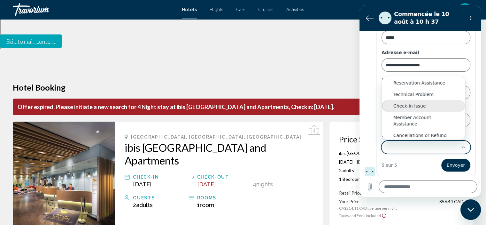
scroll to position [0, 0]
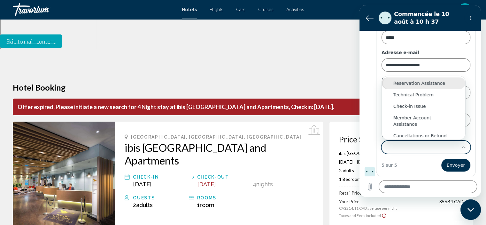
click at [430, 84] on div "Reservation Assistance" at bounding box center [423, 83] width 60 height 6
type input "**********"
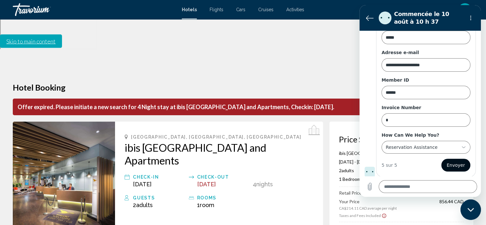
click at [452, 163] on span "Envoyer" at bounding box center [456, 165] width 18 height 8
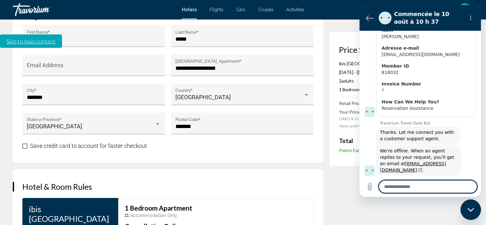
scroll to position [799, 0]
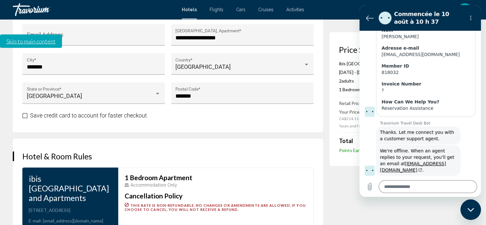
drag, startPoint x: 29, startPoint y: 112, endPoint x: 85, endPoint y: 123, distance: 57.6
click at [85, 174] on h3 "ibis [GEOGRAPHIC_DATA] and Apartments" at bounding box center [70, 188] width 83 height 29
copy h3 "ibis [GEOGRAPHIC_DATA] and Apartments"
type textarea "*"
click at [388, 185] on textarea at bounding box center [428, 186] width 98 height 13
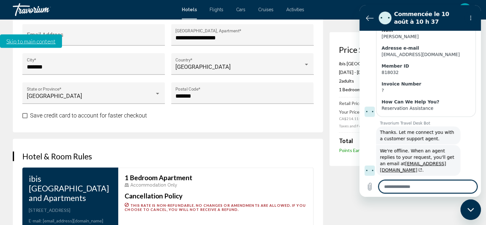
paste textarea "**********"
type textarea "**********"
type textarea "*"
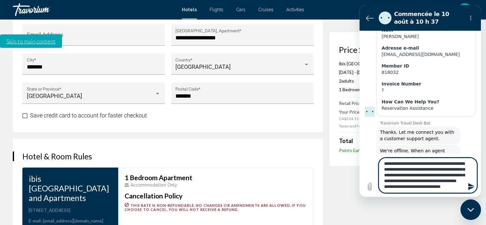
type textarea "**********"
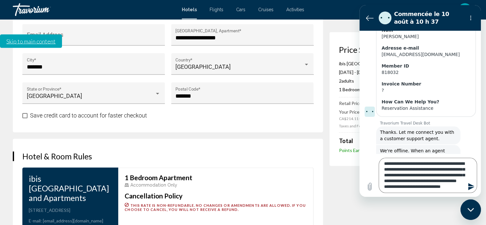
click at [469, 187] on icon "Envoyer le message" at bounding box center [471, 186] width 6 height 7
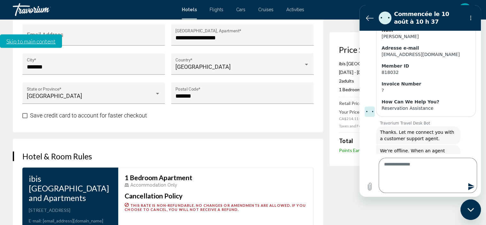
scroll to position [0, 0]
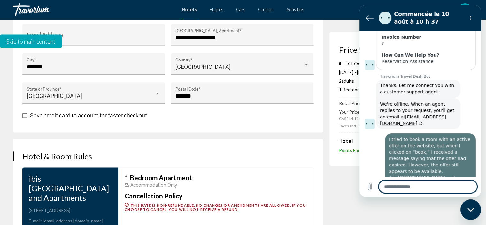
type textarea "*"
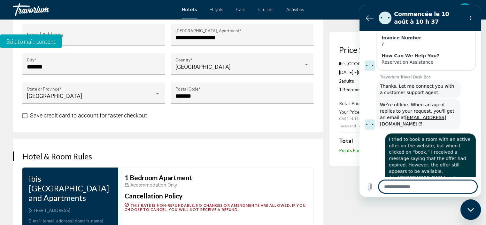
scroll to position [172, 0]
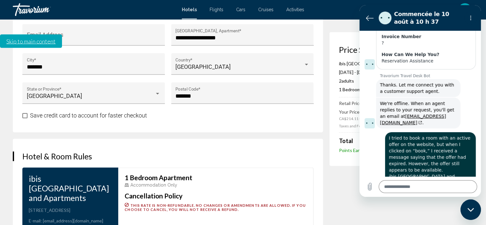
click at [255, 174] on div "1 Bedroom Apartment Accommodation Only Cancellation Policy This rate is non-ref…" at bounding box center [216, 192] width 182 height 37
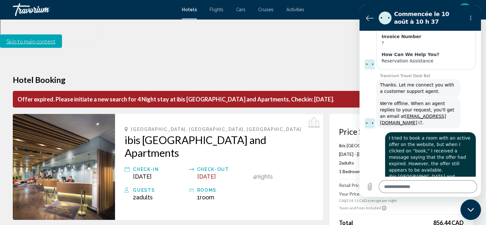
scroll to position [0, 0]
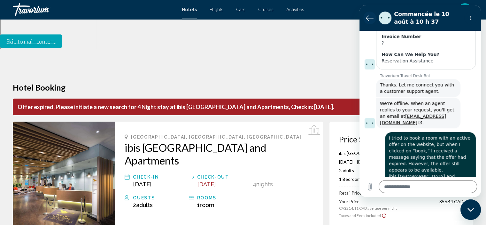
click at [368, 18] on icon "Retour à la liste des conversations" at bounding box center [370, 18] width 8 height 8
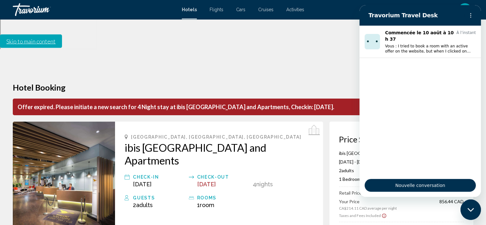
click at [471, 211] on icon "Fermer la fenêtre de messagerie" at bounding box center [471, 209] width 7 height 4
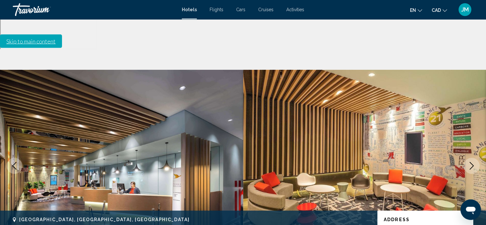
scroll to position [3, 0]
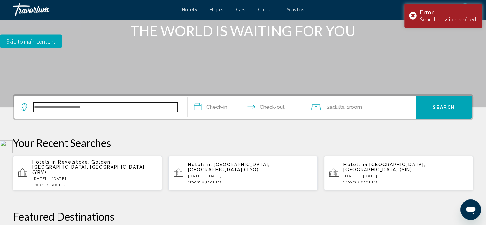
scroll to position [158, 0]
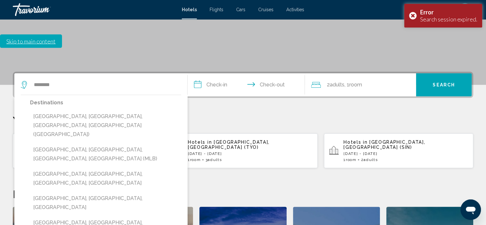
click at [78, 110] on button "[GEOGRAPHIC_DATA], [GEOGRAPHIC_DATA], [GEOGRAPHIC_DATA], [GEOGRAPHIC_DATA] ([GE…" at bounding box center [105, 125] width 151 height 30
type input "**********"
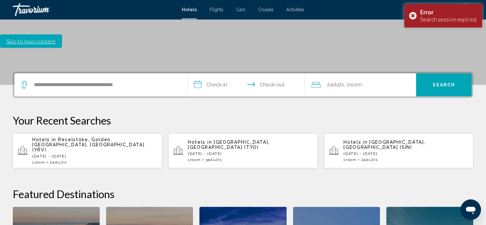
click at [224, 73] on input "**********" at bounding box center [248, 85] width 120 height 25
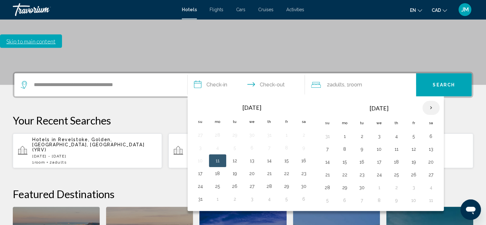
click at [426, 101] on th "Next month" at bounding box center [430, 108] width 17 height 14
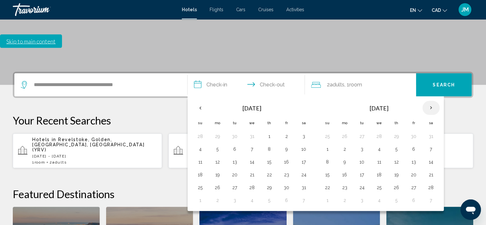
click at [426, 101] on th "Next month" at bounding box center [430, 108] width 17 height 14
click at [395, 144] on button "5" at bounding box center [396, 148] width 10 height 9
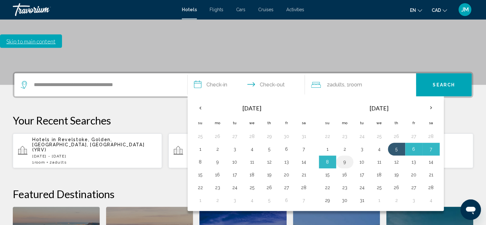
click at [343, 157] on button "9" at bounding box center [345, 161] width 10 height 9
type input "**********"
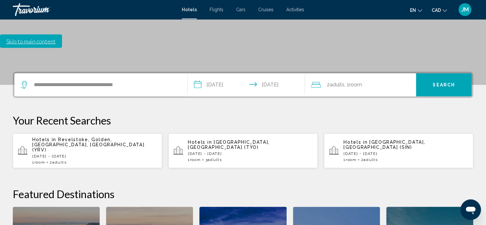
click at [449, 82] on span "Search" at bounding box center [444, 84] width 22 height 5
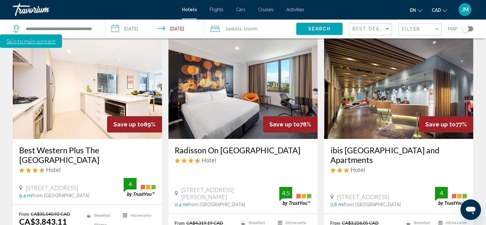
scroll to position [64, 0]
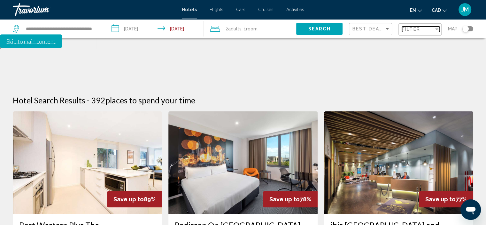
click at [431, 31] on div "Filter" at bounding box center [418, 29] width 32 height 5
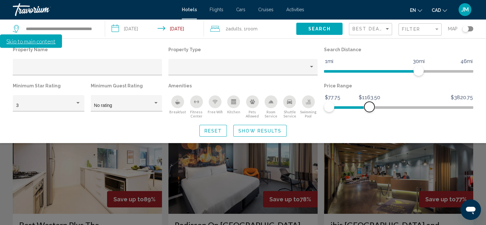
drag, startPoint x: 468, startPoint y: 107, endPoint x: 369, endPoint y: 108, distance: 98.1
click at [369, 108] on span "Hotel Filters" at bounding box center [369, 107] width 10 height 10
drag, startPoint x: 418, startPoint y: 72, endPoint x: 357, endPoint y: 71, distance: 61.7
click at [357, 71] on span "Hotel Filters" at bounding box center [357, 71] width 10 height 10
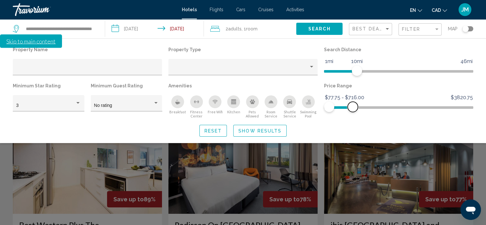
drag, startPoint x: 369, startPoint y: 109, endPoint x: 353, endPoint y: 108, distance: 16.0
click at [353, 108] on span "Hotel Filters" at bounding box center [353, 107] width 10 height 10
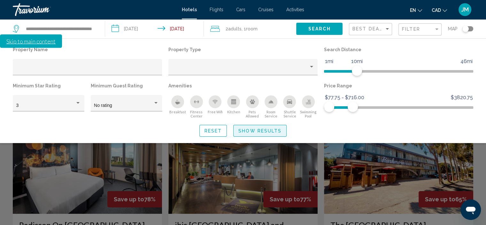
click at [280, 131] on span "Show Results" at bounding box center [259, 130] width 43 height 5
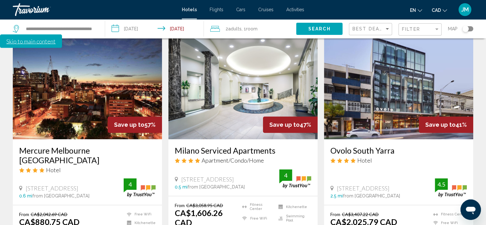
scroll to position [320, 0]
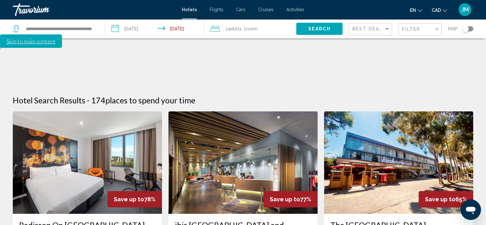
click at [98, 220] on h3 "Radisson On [GEOGRAPHIC_DATA]" at bounding box center [87, 225] width 136 height 10
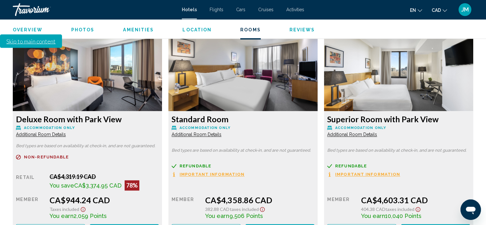
scroll to position [927, 0]
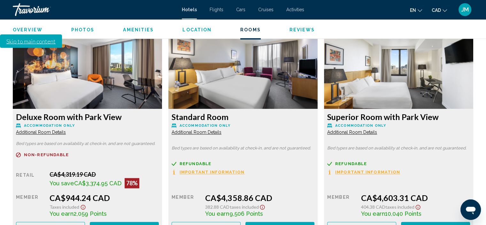
click at [138, 224] on span "Book now" at bounding box center [124, 227] width 31 height 5
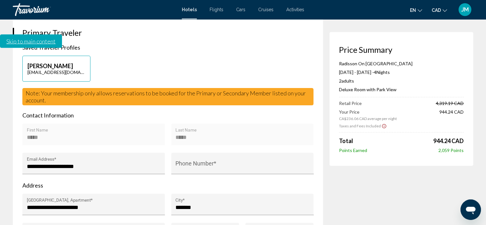
scroll to position [192, 0]
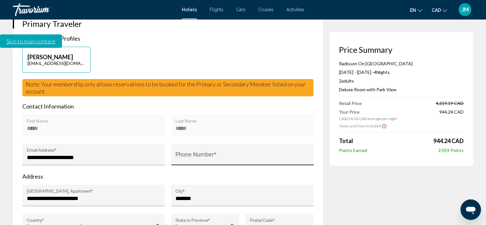
click at [188, 154] on input "Phone Number *" at bounding box center [242, 157] width 134 height 6
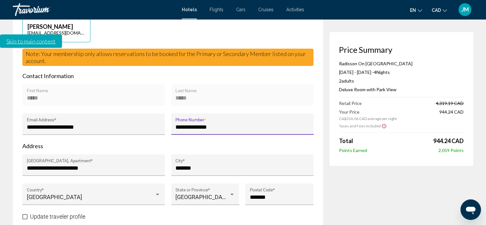
scroll to position [224, 0]
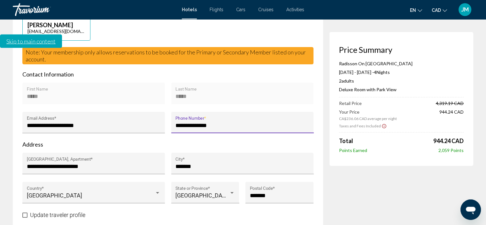
type input "**********"
click at [24, 212] on span "Main content" at bounding box center [24, 214] width 5 height 5
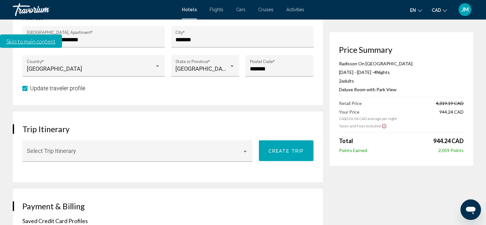
scroll to position [352, 0]
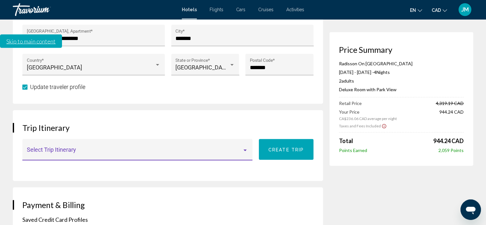
click at [246, 149] on div "Main content" at bounding box center [245, 150] width 3 height 2
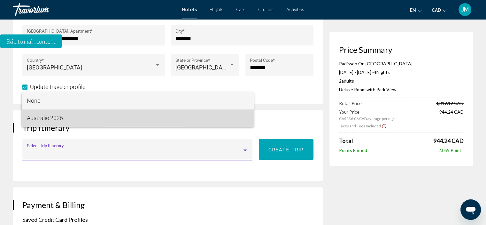
click at [197, 122] on span "Australie 2026" at bounding box center [138, 117] width 222 height 17
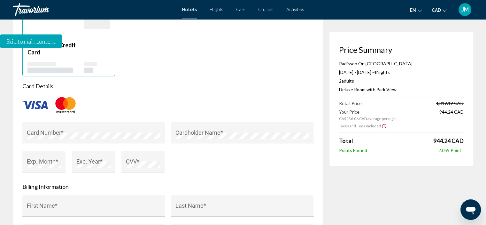
scroll to position [543, 0]
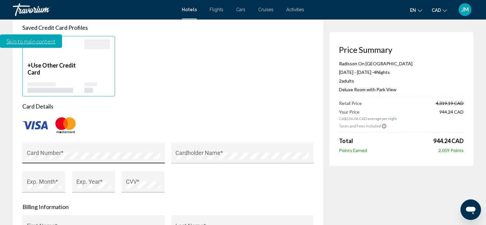
click at [47, 146] on div "Card Number *" at bounding box center [94, 154] width 134 height 17
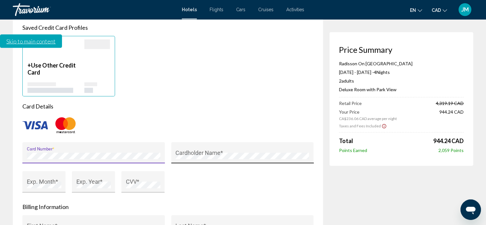
click at [179, 146] on div "Cardholder Name *" at bounding box center [242, 154] width 134 height 17
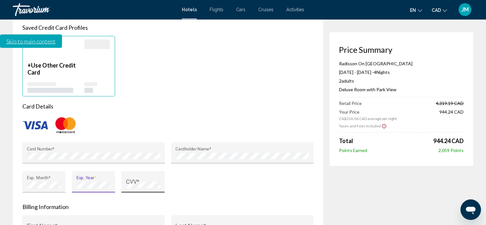
click at [143, 175] on div "CVV *" at bounding box center [143, 183] width 35 height 17
click at [55, 224] on input "First Name *" at bounding box center [94, 228] width 134 height 6
type input "*****"
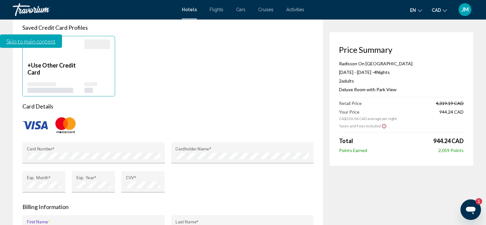
type input "**********"
type input "*******"
type input "**"
type input "*******"
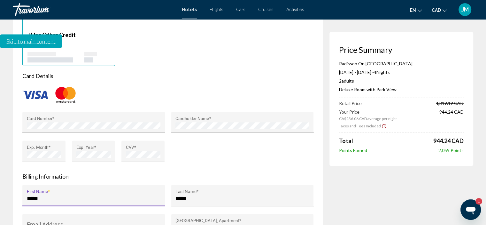
scroll to position [575, 0]
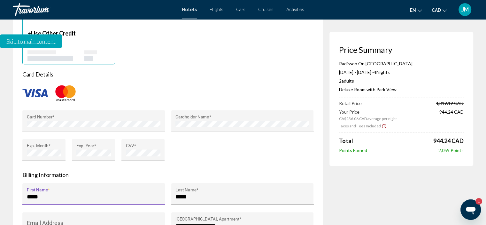
click at [40, 193] on input "*****" at bounding box center [94, 196] width 134 height 6
click at [40, 222] on input "Email Address" at bounding box center [94, 225] width 134 height 6
type input "**********"
click at [472, 206] on icon "Ouvrir la fenêtre de messagerie, 1 message non lu" at bounding box center [471, 210] width 12 height 12
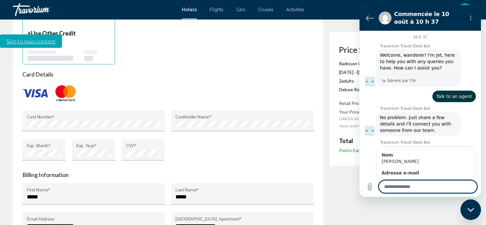
scroll to position [283, 0]
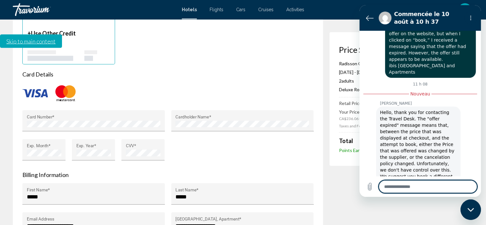
click at [408, 188] on textarea at bounding box center [428, 186] width 98 height 13
type textarea "*"
type textarea "**"
type textarea "*"
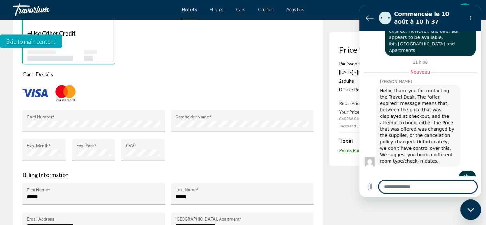
type textarea "*"
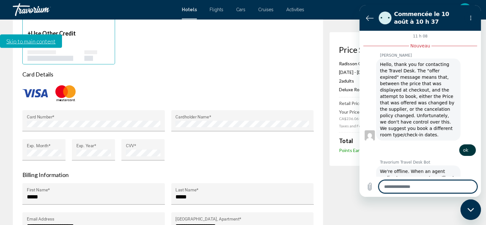
scroll to position [332, 0]
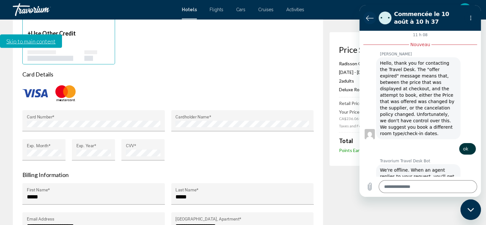
click at [370, 18] on icon "Retour à la liste des conversations" at bounding box center [369, 18] width 7 height 5
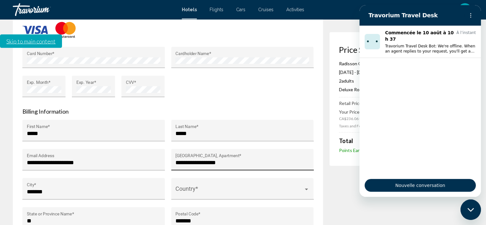
scroll to position [639, 0]
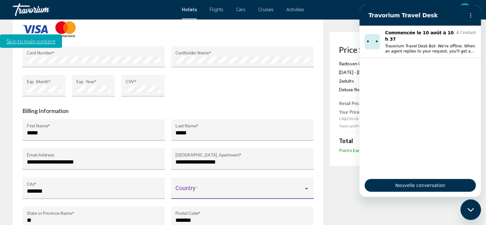
click at [248, 188] on span "Main content" at bounding box center [239, 191] width 128 height 6
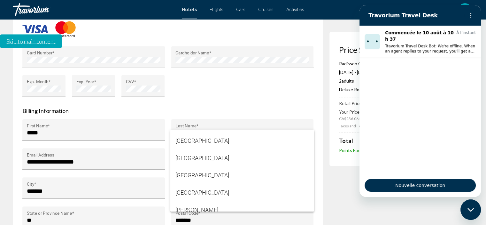
scroll to position [703, 0]
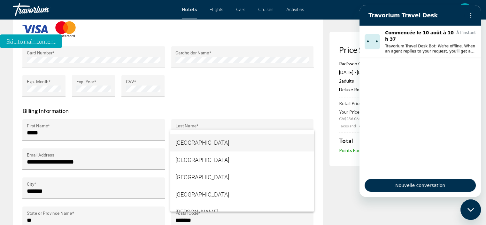
click at [211, 141] on span "[GEOGRAPHIC_DATA]" at bounding box center [242, 142] width 134 height 17
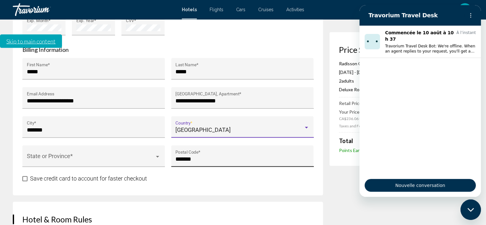
scroll to position [671, 0]
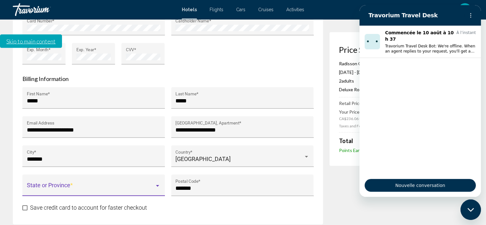
click at [121, 185] on span "Main content" at bounding box center [91, 188] width 128 height 6
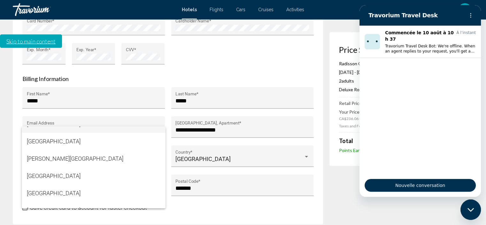
scroll to position [177, 0]
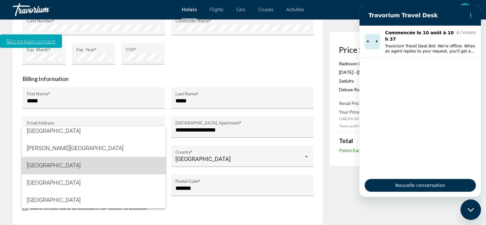
click at [101, 162] on span "[GEOGRAPHIC_DATA]" at bounding box center [94, 165] width 134 height 17
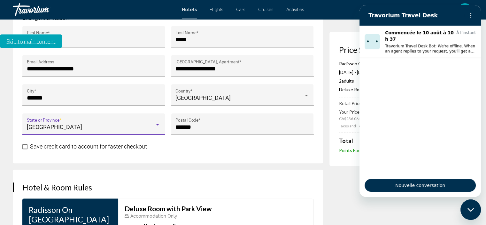
scroll to position [799, 0]
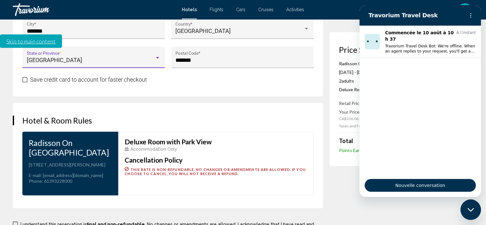
click at [469, 207] on icon "Fermer la fenêtre de messagerie" at bounding box center [471, 209] width 7 height 4
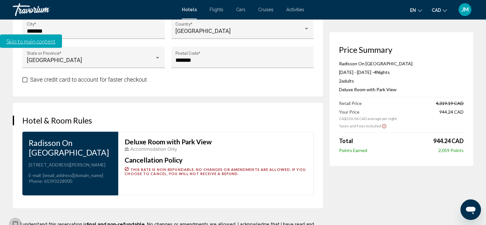
click at [16, 221] on span "Main content" at bounding box center [15, 223] width 5 height 5
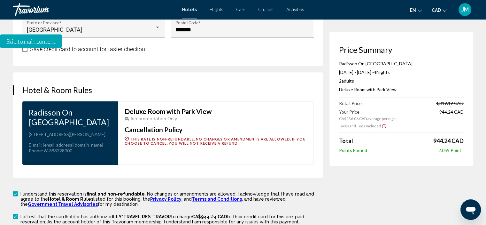
scroll to position [831, 0]
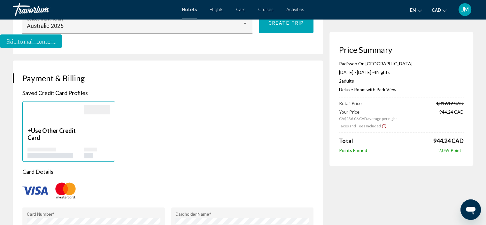
scroll to position [511, 0]
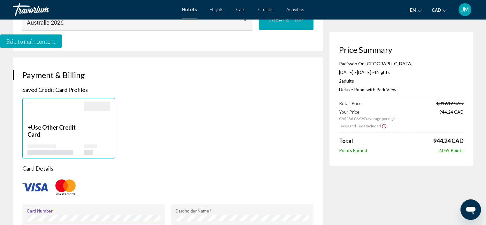
click at [25, 204] on div "Card Number *" at bounding box center [93, 214] width 143 height 21
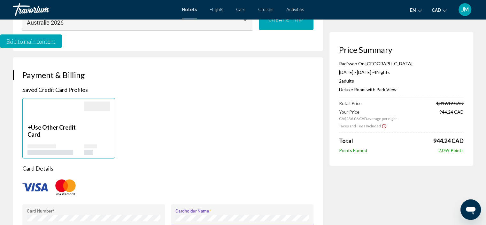
click at [172, 204] on div "Cardholder Name *" at bounding box center [242, 214] width 143 height 21
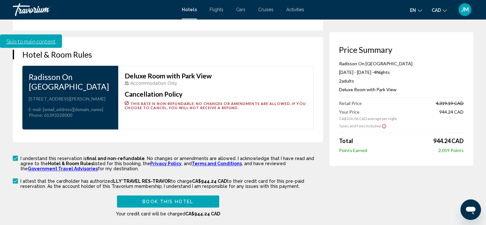
click at [171, 199] on span "Book this hotel" at bounding box center [168, 201] width 51 height 5
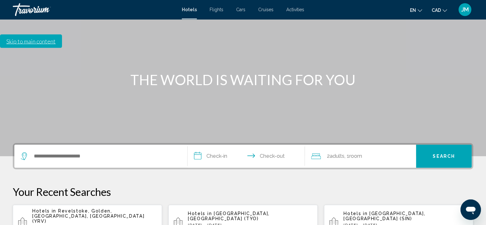
scroll to position [128, 0]
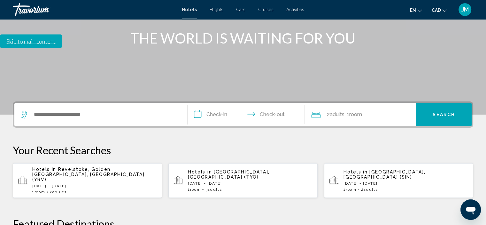
click at [217, 103] on input "**********" at bounding box center [248, 115] width 120 height 25
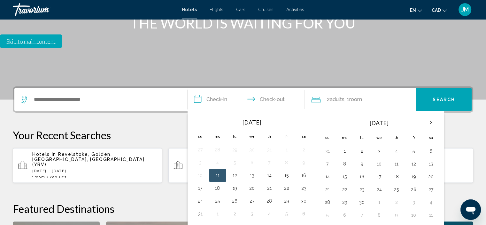
scroll to position [158, 0]
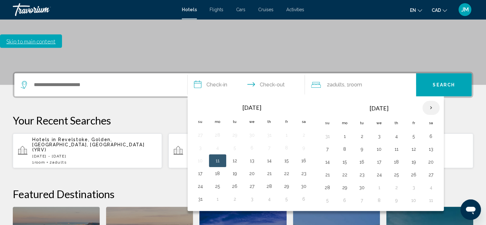
click at [429, 101] on th "Next month" at bounding box center [430, 108] width 17 height 14
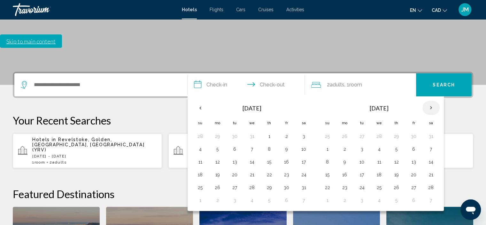
click at [429, 101] on th "Next month" at bounding box center [430, 108] width 17 height 14
click at [394, 144] on button "5" at bounding box center [396, 148] width 10 height 9
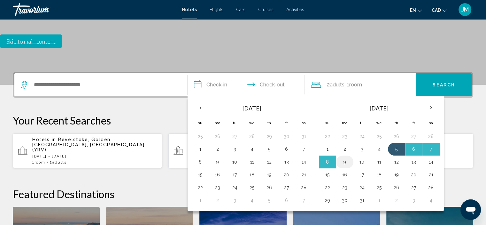
click at [343, 157] on button "9" at bounding box center [345, 161] width 10 height 9
type input "**********"
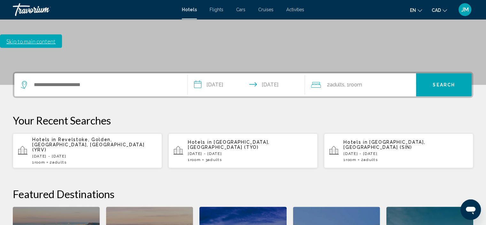
click at [441, 82] on span "Search" at bounding box center [444, 84] width 22 height 5
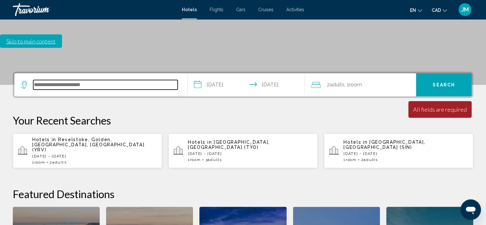
click at [59, 80] on input "Search widget" at bounding box center [105, 85] width 144 height 10
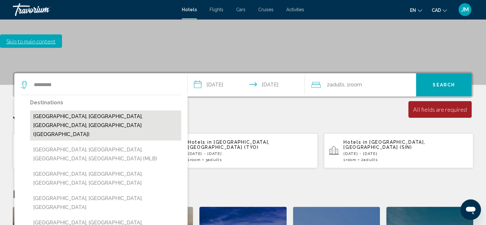
click at [77, 110] on button "[GEOGRAPHIC_DATA], [GEOGRAPHIC_DATA], [GEOGRAPHIC_DATA], [GEOGRAPHIC_DATA] ([GE…" at bounding box center [105, 125] width 151 height 30
type input "**********"
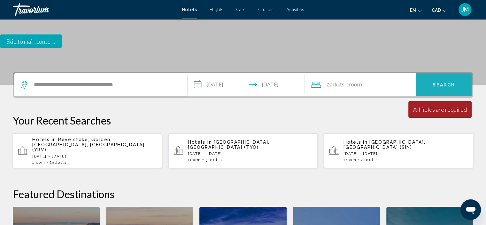
click at [433, 82] on span "Search" at bounding box center [444, 84] width 22 height 5
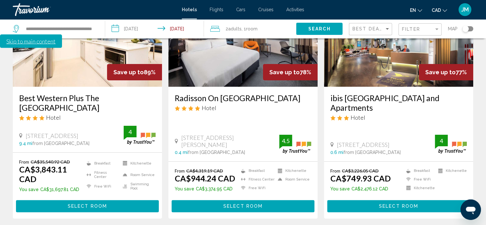
scroll to position [128, 0]
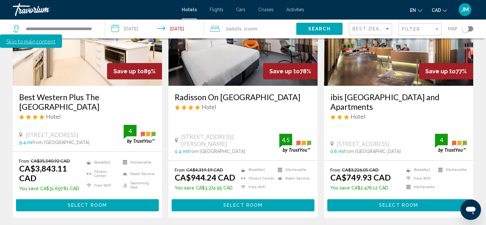
click at [45, 8] on div "Travorium" at bounding box center [45, 9] width 64 height 13
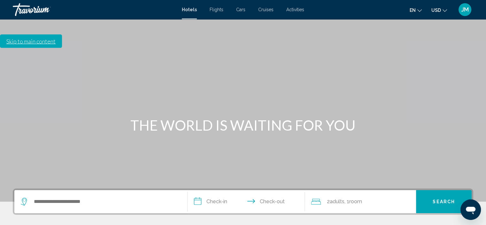
scroll to position [64, 0]
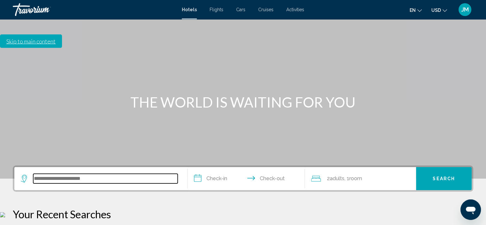
click at [50, 174] on input "Search widget" at bounding box center [105, 179] width 144 height 10
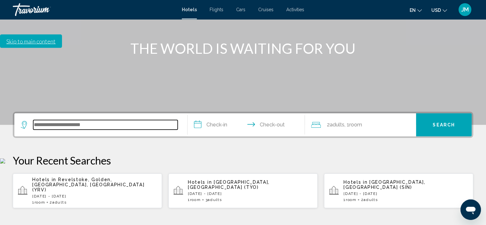
scroll to position [158, 0]
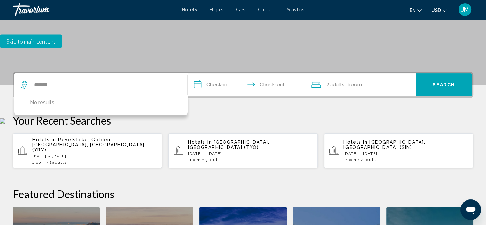
click at [214, 73] on input "**********" at bounding box center [248, 85] width 120 height 25
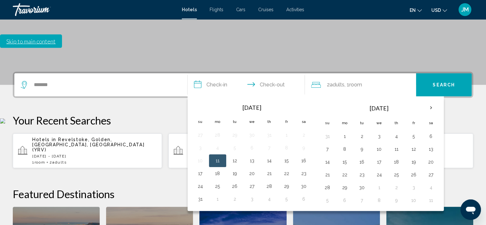
click at [61, 73] on div "*******" at bounding box center [101, 84] width 160 height 23
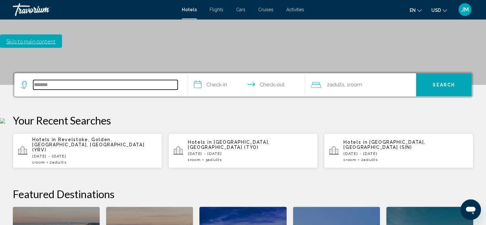
click at [55, 80] on input "*******" at bounding box center [105, 85] width 144 height 10
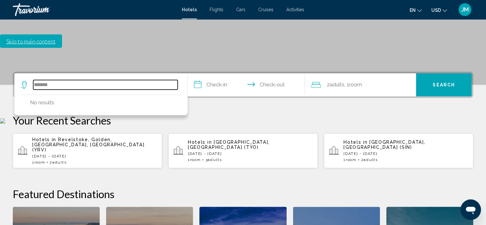
click at [55, 80] on input "*******" at bounding box center [105, 85] width 144 height 10
click at [44, 80] on input "*******" at bounding box center [105, 85] width 144 height 10
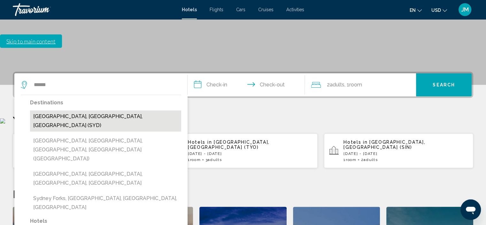
click at [70, 110] on button "Sydney, NSW, Australia (SYD)" at bounding box center [105, 120] width 151 height 21
type input "**********"
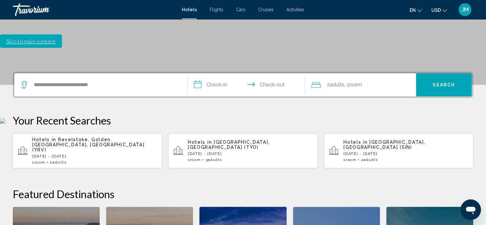
click at [224, 73] on input "**********" at bounding box center [248, 85] width 120 height 25
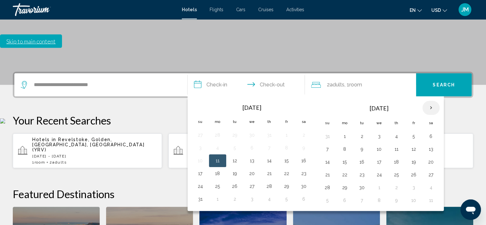
click at [430, 101] on th "Next month" at bounding box center [430, 108] width 17 height 14
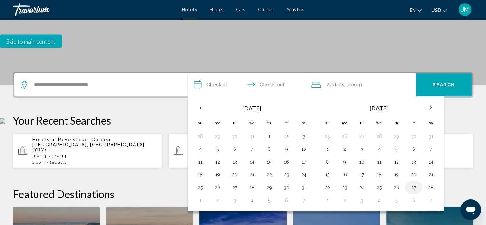
click at [410, 183] on button "27" at bounding box center [414, 187] width 10 height 9
click at [326, 196] on button "1" at bounding box center [327, 200] width 10 height 9
type input "**********"
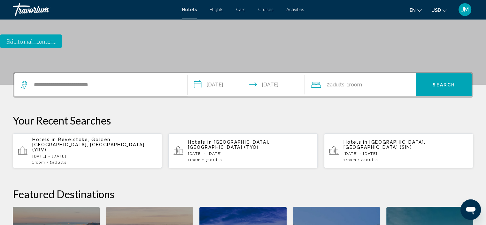
click at [446, 82] on span "Search" at bounding box center [444, 84] width 22 height 5
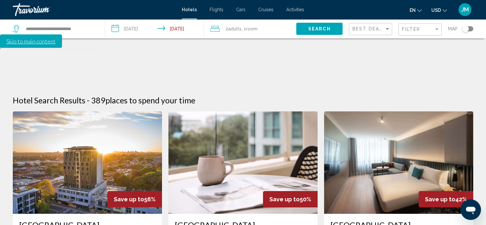
click at [467, 30] on div "Toggle map" at bounding box center [465, 29] width 6 height 6
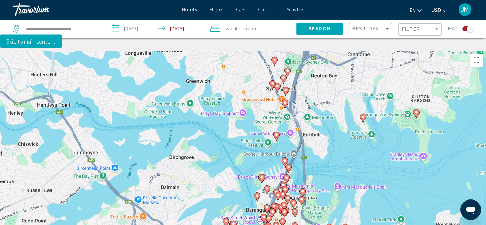
drag, startPoint x: 399, startPoint y: 73, endPoint x: 399, endPoint y: 152, distance: 79.3
click at [399, 152] on div "Pour activer le glissement du marqueur avec le clavier, appuyez sur Alt+Entrée.…" at bounding box center [243, 162] width 486 height 225
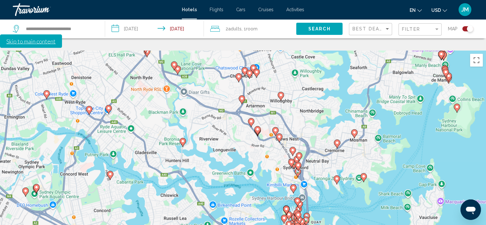
drag, startPoint x: 396, startPoint y: 137, endPoint x: 376, endPoint y: 169, distance: 37.7
click at [376, 169] on div "Pour activer le glissement du marqueur avec le clavier, appuyez sur Alt+Entrée.…" at bounding box center [243, 162] width 486 height 225
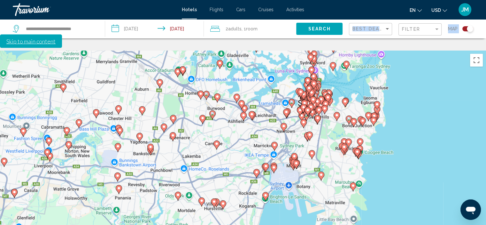
drag, startPoint x: 368, startPoint y: 161, endPoint x: 345, endPoint y: 30, distance: 132.4
click at [345, 50] on div "**********" at bounding box center [243, 181] width 486 height 263
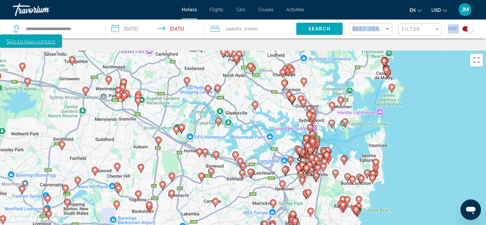
drag, startPoint x: 417, startPoint y: 119, endPoint x: 418, endPoint y: 168, distance: 49.2
click at [418, 168] on div "Pour activer le glissement du marqueur avec le clavier, appuyez sur Alt+Entrée.…" at bounding box center [243, 162] width 486 height 225
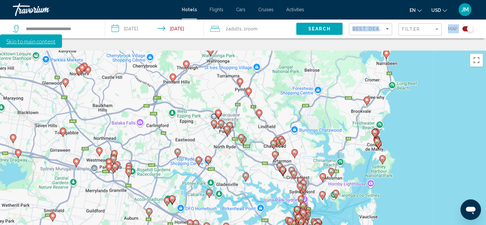
drag, startPoint x: 415, startPoint y: 106, endPoint x: 406, endPoint y: 179, distance: 73.5
click at [406, 179] on div "Pour activer le glissement du marqueur avec le clavier, appuyez sur Alt+Entrée.…" at bounding box center [243, 162] width 486 height 225
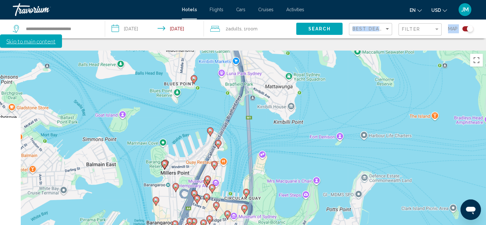
drag, startPoint x: 313, startPoint y: 153, endPoint x: 360, endPoint y: 109, distance: 64.4
click at [360, 109] on div "Pour activer le glissement du marqueur avec le clavier, appuyez sur Alt+Entrée.…" at bounding box center [243, 162] width 486 height 225
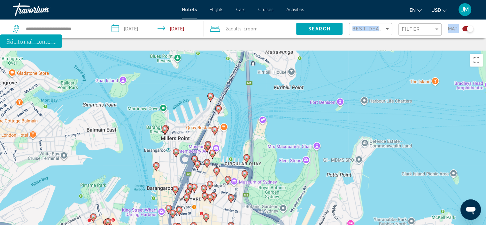
drag, startPoint x: 314, startPoint y: 177, endPoint x: 317, endPoint y: 151, distance: 26.9
click at [317, 151] on div "Pour activer le glissement du marqueur avec le clavier, appuyez sur Alt+Entrée.…" at bounding box center [243, 162] width 486 height 225
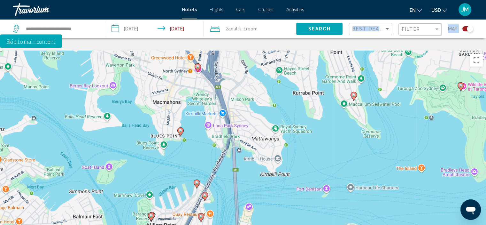
drag, startPoint x: 300, startPoint y: 67, endPoint x: 289, endPoint y: 154, distance: 87.6
click at [289, 154] on div "Pour activer le glissement du marqueur avec le clavier, appuyez sur Alt+Entrée.…" at bounding box center [243, 162] width 486 height 225
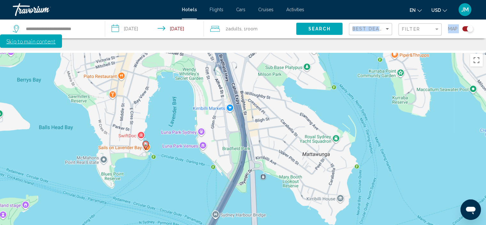
scroll to position [77, 0]
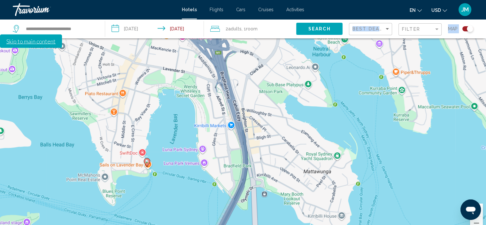
drag, startPoint x: 274, startPoint y: 139, endPoint x: 248, endPoint y: 234, distance: 98.2
click at [248, 198] on html "**********" at bounding box center [243, 60] width 486 height 275
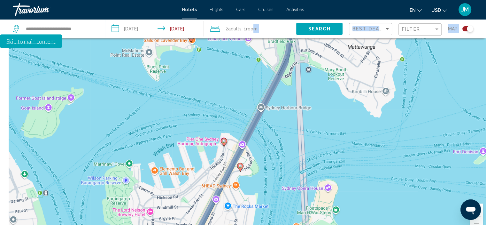
drag, startPoint x: 211, startPoint y: 159, endPoint x: 259, endPoint y: 38, distance: 129.7
click at [255, 33] on div "**********" at bounding box center [243, 143] width 486 height 263
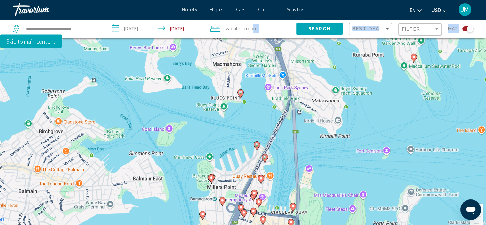
click at [265, 155] on image "Main content" at bounding box center [265, 157] width 4 height 4
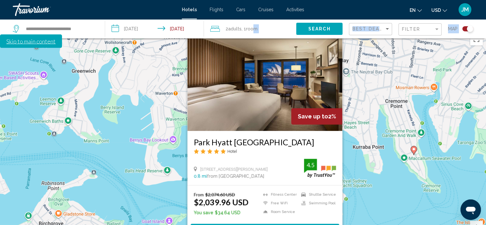
scroll to position [64, 0]
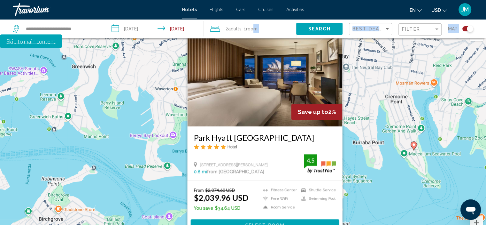
click at [363, 153] on div "Pour activer le glissement du marqueur avec le clavier, appuyez sur Alt+Entrée.…" at bounding box center [243, 137] width 486 height 225
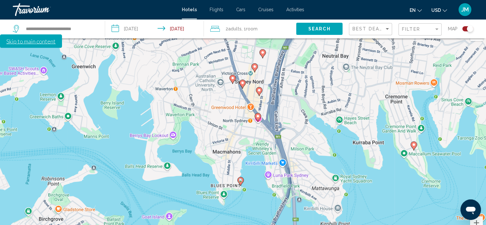
click at [468, 29] on div "Toggle map" at bounding box center [470, 29] width 6 height 6
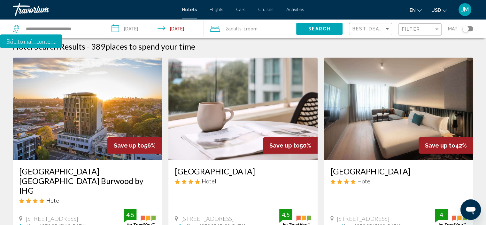
scroll to position [70, 0]
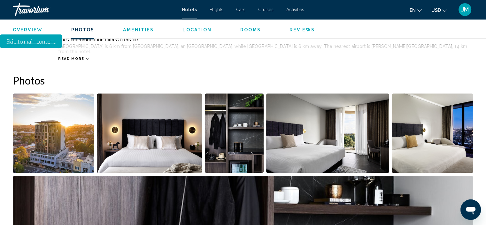
scroll to position [354, 0]
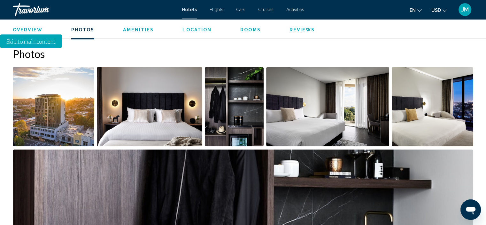
click at [173, 67] on img "Open full-screen image slider" at bounding box center [149, 106] width 105 height 79
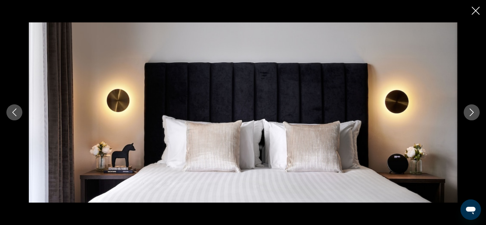
click at [479, 113] on button "Next image" at bounding box center [472, 112] width 16 height 16
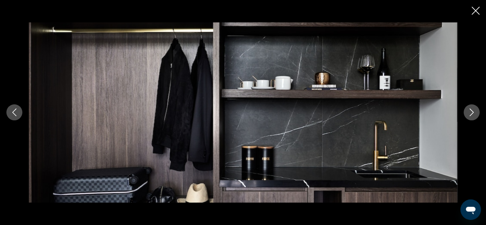
click at [472, 112] on icon "Next image" at bounding box center [472, 112] width 8 height 8
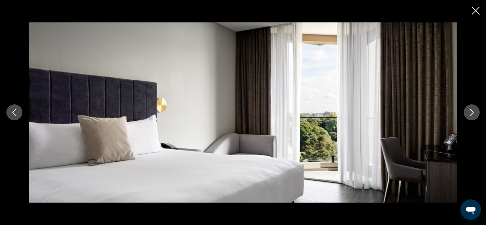
click at [472, 112] on icon "Next image" at bounding box center [472, 112] width 8 height 8
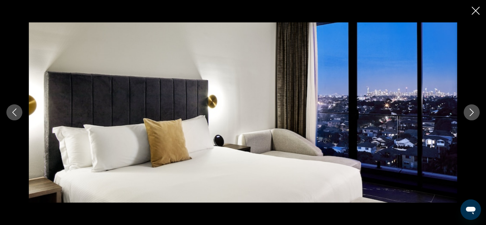
click at [473, 112] on icon "Next image" at bounding box center [472, 113] width 4 height 8
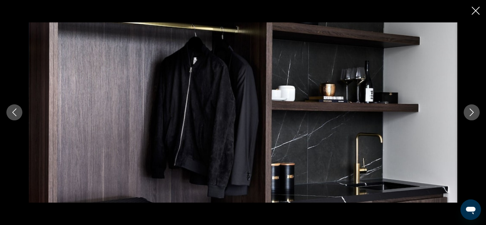
click at [473, 112] on icon "Next image" at bounding box center [472, 113] width 4 height 8
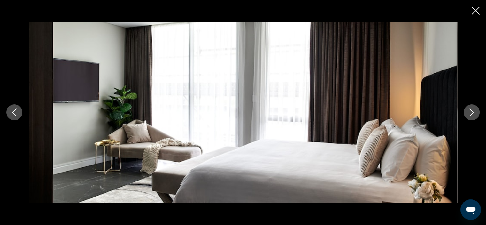
click at [473, 112] on icon "Next image" at bounding box center [472, 113] width 4 height 8
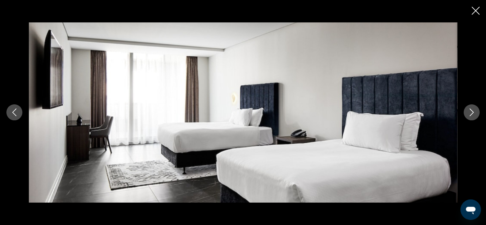
click at [473, 112] on icon "Next image" at bounding box center [472, 113] width 4 height 8
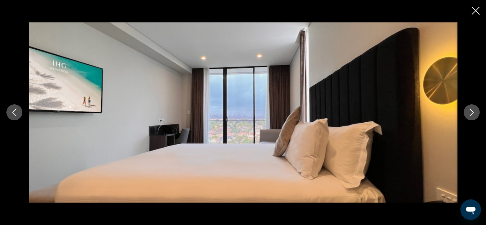
click at [473, 112] on icon "Next image" at bounding box center [472, 113] width 4 height 8
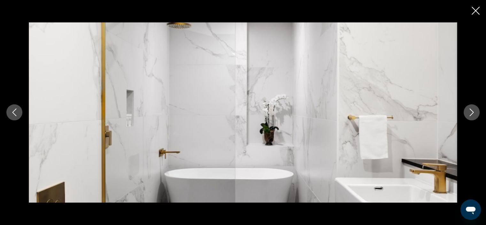
click at [473, 112] on icon "Next image" at bounding box center [472, 113] width 4 height 8
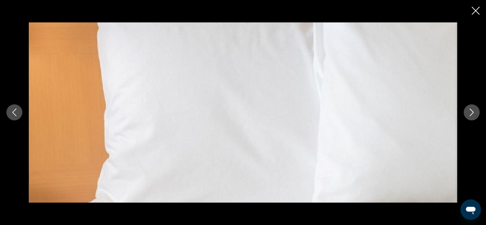
click at [473, 112] on icon "Next image" at bounding box center [472, 113] width 4 height 8
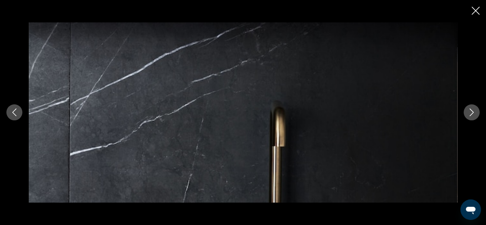
click at [473, 112] on icon "Next image" at bounding box center [472, 113] width 4 height 8
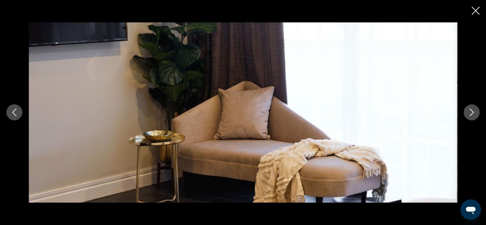
click at [473, 112] on icon "Next image" at bounding box center [472, 113] width 4 height 8
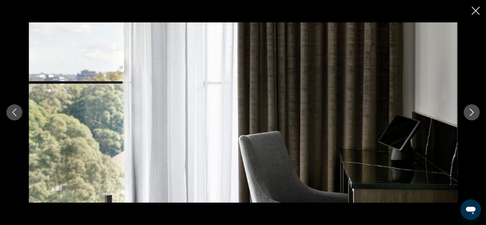
click at [473, 112] on icon "Next image" at bounding box center [472, 113] width 4 height 8
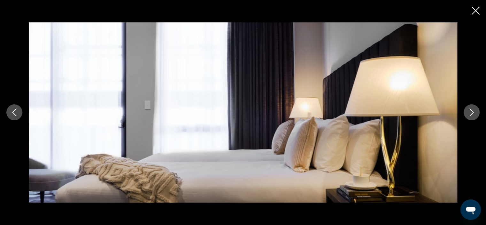
click at [475, 11] on icon "Close slideshow" at bounding box center [476, 11] width 8 height 8
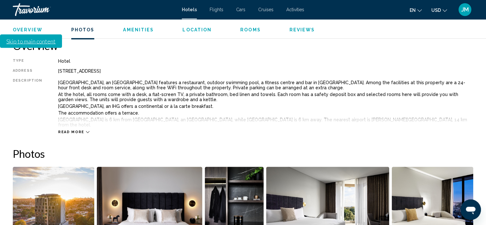
scroll to position [0, 0]
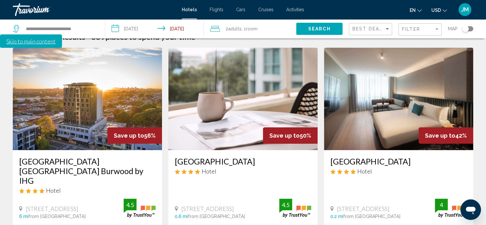
scroll to position [64, 0]
click at [445, 9] on icon "Change currency" at bounding box center [445, 10] width 4 height 4
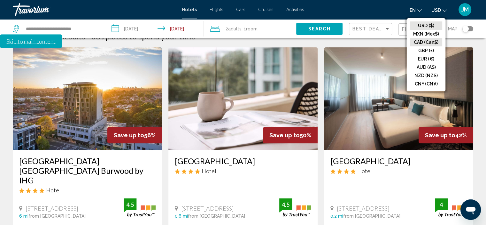
click at [429, 40] on button "CAD (Can$)" at bounding box center [426, 42] width 32 height 8
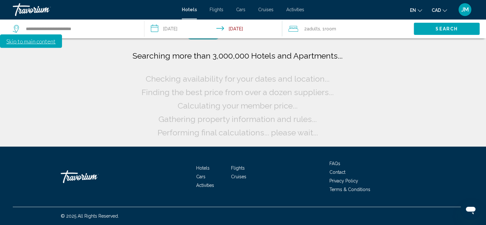
scroll to position [0, 0]
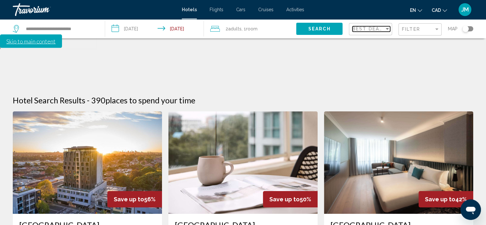
click at [378, 28] on span "Best Deals" at bounding box center [369, 28] width 34 height 5
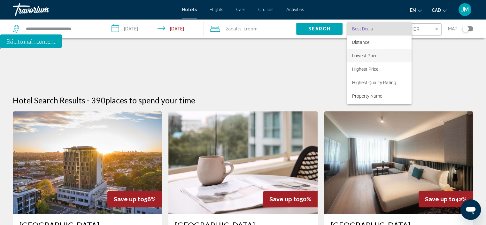
click at [383, 57] on span "Lowest Price" at bounding box center [379, 55] width 54 height 13
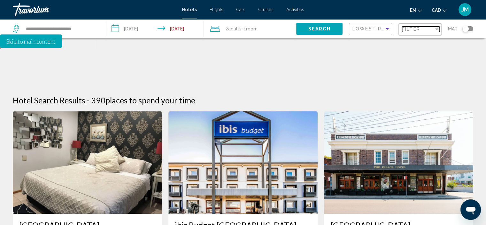
click at [414, 29] on span "Filter" at bounding box center [411, 29] width 18 height 5
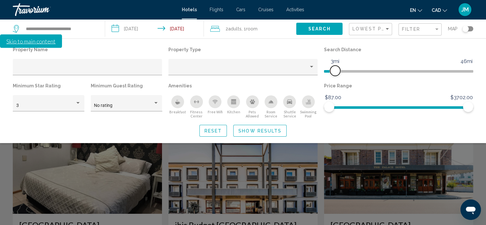
drag, startPoint x: 419, startPoint y: 71, endPoint x: 336, endPoint y: 70, distance: 82.8
click at [336, 70] on span "Hotel Filters" at bounding box center [335, 71] width 10 height 10
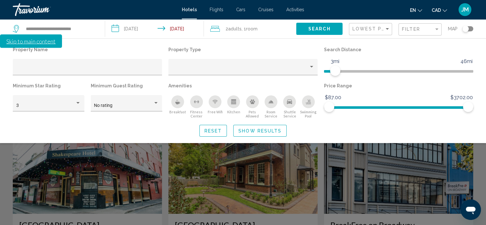
click at [261, 131] on span "Show Results" at bounding box center [259, 130] width 43 height 5
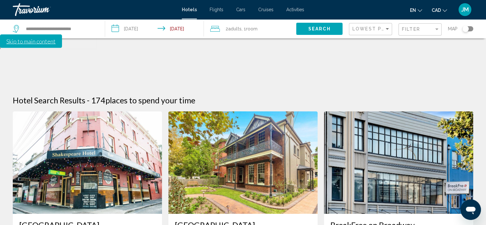
click at [233, 136] on img "Main content" at bounding box center [242, 162] width 149 height 102
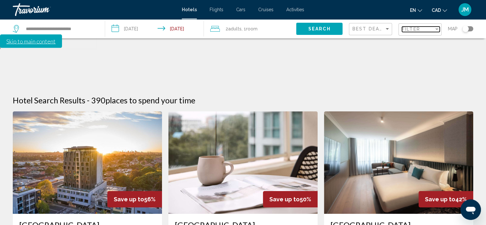
click at [432, 31] on div "Filter" at bounding box center [418, 29] width 32 height 5
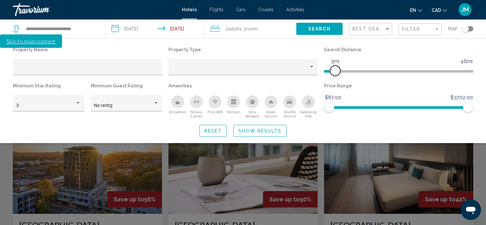
drag, startPoint x: 421, startPoint y: 71, endPoint x: 334, endPoint y: 69, distance: 86.3
click at [334, 69] on span "Hotel Filters" at bounding box center [335, 71] width 10 height 10
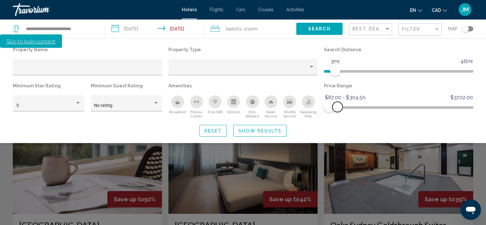
drag, startPoint x: 469, startPoint y: 109, endPoint x: 337, endPoint y: 104, distance: 131.4
click at [337, 104] on span "Hotel Filters" at bounding box center [337, 107] width 10 height 10
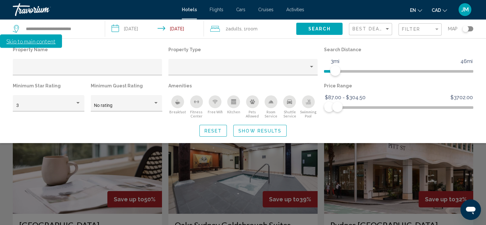
click at [262, 131] on span "Show Results" at bounding box center [259, 130] width 43 height 5
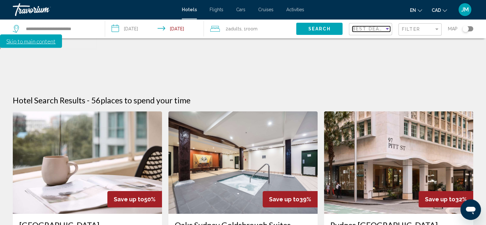
click at [378, 28] on span "Best Deals" at bounding box center [369, 28] width 34 height 5
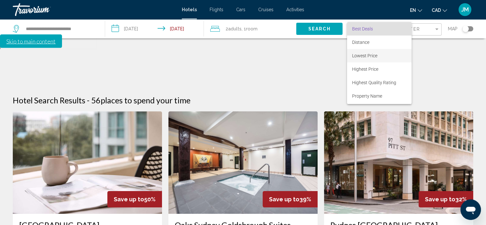
click at [370, 58] on span "Lowest Price" at bounding box center [364, 55] width 25 height 5
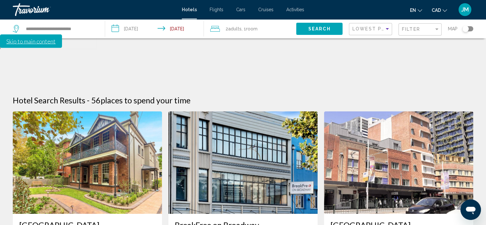
click at [110, 148] on img "Main content" at bounding box center [87, 162] width 149 height 102
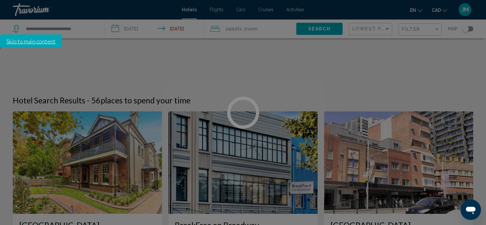
scroll to position [3, 0]
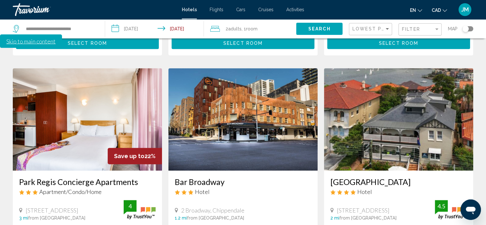
scroll to position [256, 0]
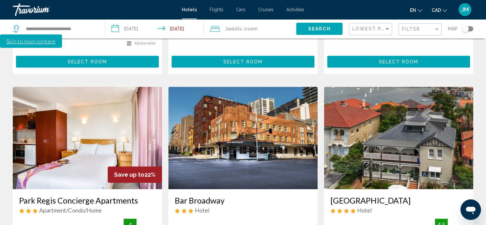
click at [86, 110] on img "Main content" at bounding box center [87, 138] width 149 height 102
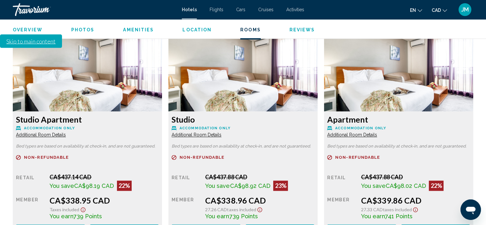
scroll to position [929, 0]
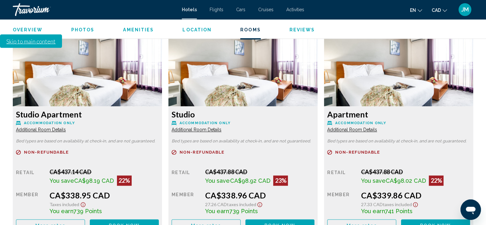
click at [56, 127] on span "Additional Room Details" at bounding box center [41, 129] width 50 height 5
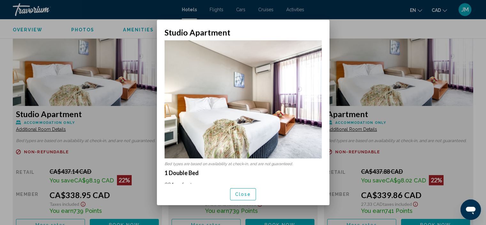
click at [346, 27] on div at bounding box center [243, 112] width 486 height 225
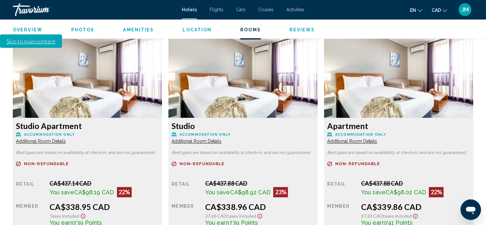
scroll to position [897, 0]
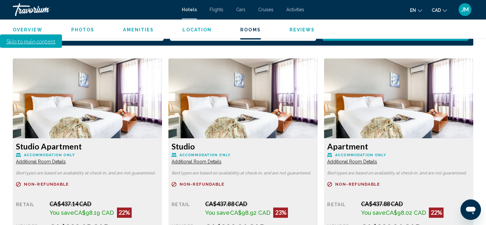
click at [66, 159] on span "Additional Room Details" at bounding box center [41, 161] width 50 height 5
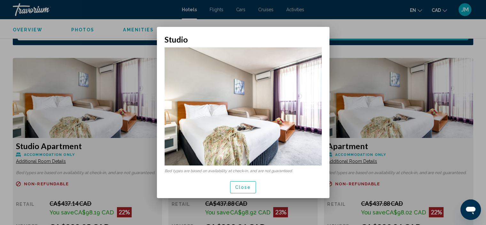
click at [243, 186] on span "Close" at bounding box center [243, 187] width 16 height 5
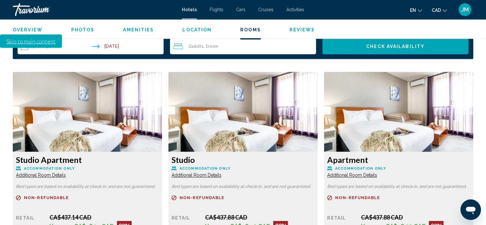
scroll to position [865, 0]
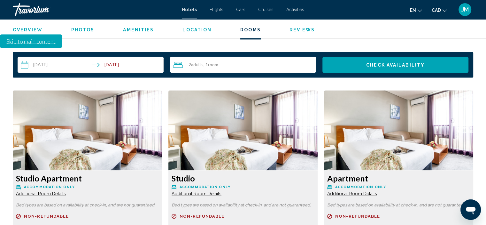
click at [66, 191] on span "Additional Room Details" at bounding box center [41, 193] width 50 height 5
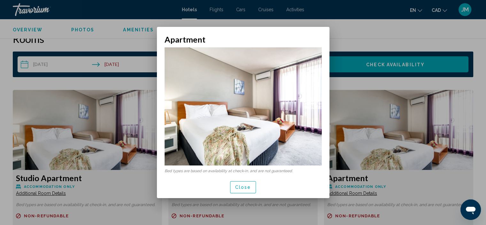
click at [240, 187] on span "Close" at bounding box center [243, 187] width 16 height 5
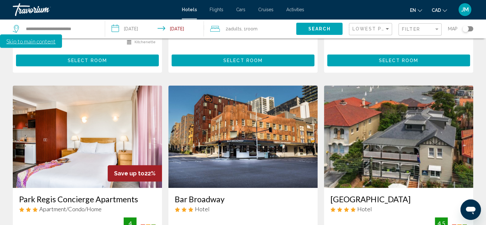
scroll to position [256, 0]
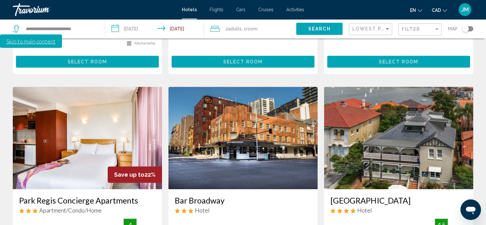
click at [390, 120] on img "Main content" at bounding box center [398, 138] width 149 height 102
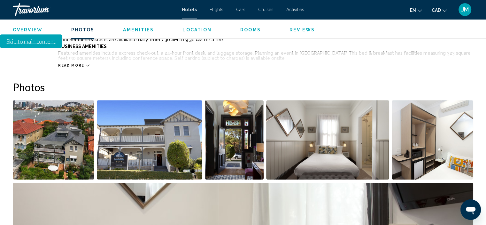
scroll to position [322, 0]
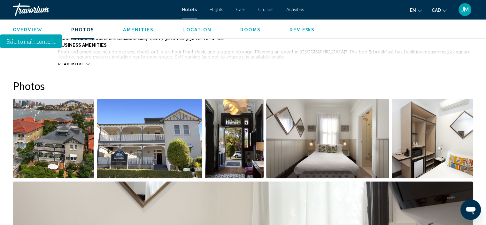
click at [53, 99] on img "Open full-screen image slider" at bounding box center [53, 138] width 81 height 79
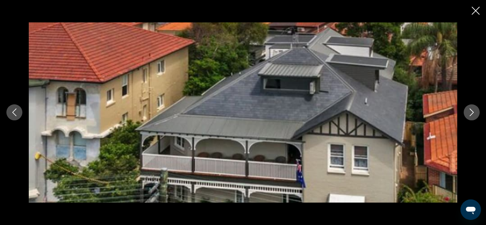
click at [470, 112] on icon "Next image" at bounding box center [472, 112] width 8 height 8
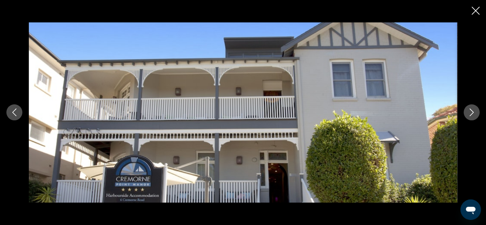
click at [470, 112] on icon "Next image" at bounding box center [472, 112] width 8 height 8
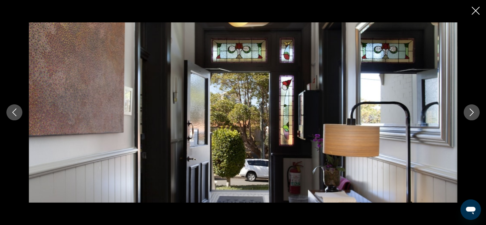
click at [470, 112] on icon "Next image" at bounding box center [472, 112] width 8 height 8
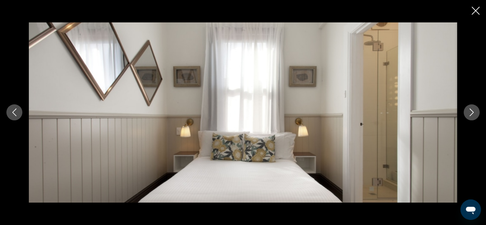
click at [470, 112] on icon "Next image" at bounding box center [472, 112] width 8 height 8
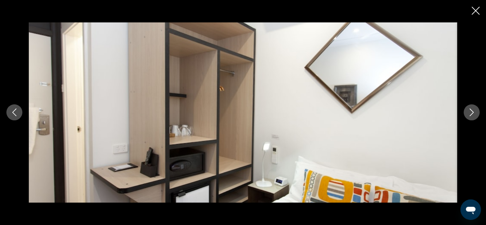
click at [475, 113] on icon "Next image" at bounding box center [472, 112] width 8 height 8
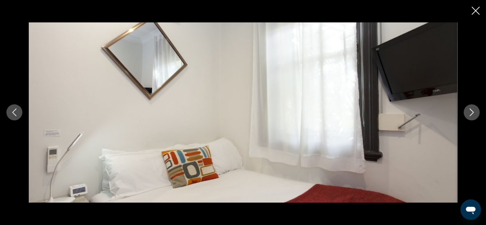
click at [475, 113] on icon "Next image" at bounding box center [472, 112] width 8 height 8
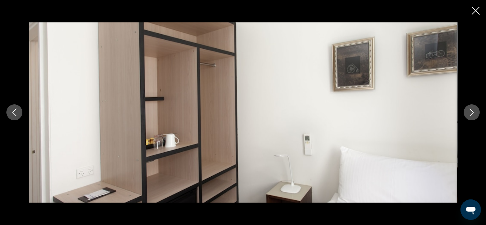
click at [475, 113] on icon "Next image" at bounding box center [472, 112] width 8 height 8
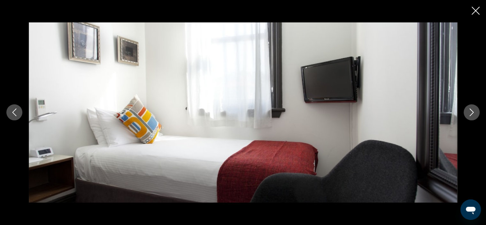
click at [475, 113] on icon "Next image" at bounding box center [472, 112] width 8 height 8
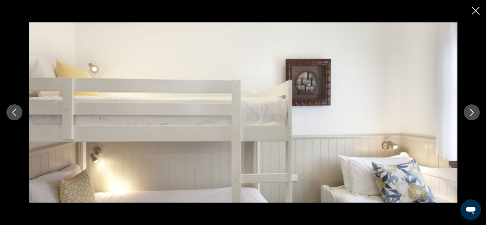
click at [475, 113] on icon "Next image" at bounding box center [472, 112] width 8 height 8
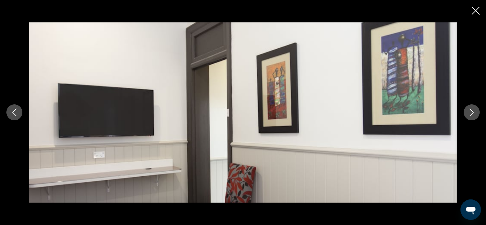
click at [475, 113] on icon "Next image" at bounding box center [472, 112] width 8 height 8
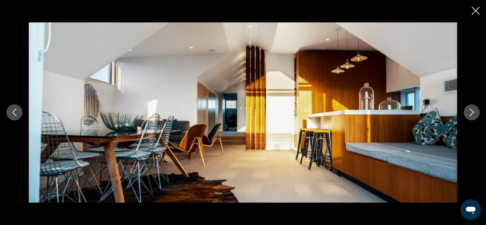
click at [475, 113] on icon "Next image" at bounding box center [472, 112] width 8 height 8
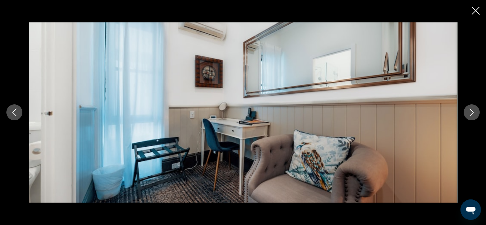
click at [475, 113] on icon "Next image" at bounding box center [472, 112] width 8 height 8
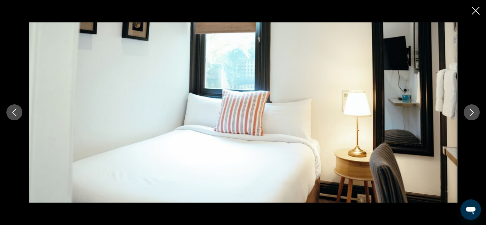
click at [474, 114] on icon "Next image" at bounding box center [472, 112] width 8 height 8
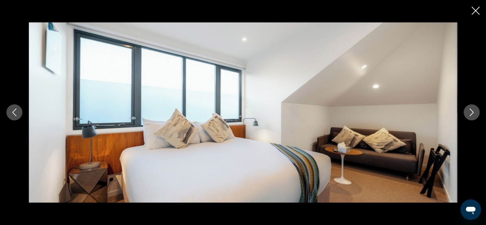
click at [474, 114] on icon "Next image" at bounding box center [472, 112] width 8 height 8
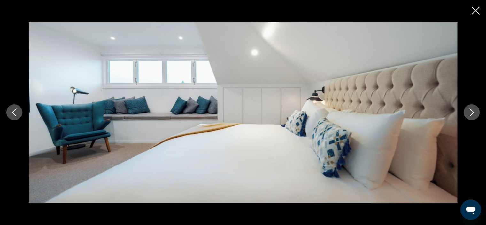
click at [474, 114] on icon "Next image" at bounding box center [472, 112] width 8 height 8
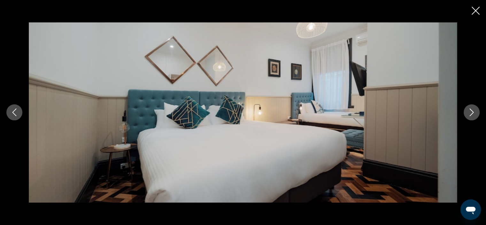
click at [474, 114] on icon "Next image" at bounding box center [472, 112] width 8 height 8
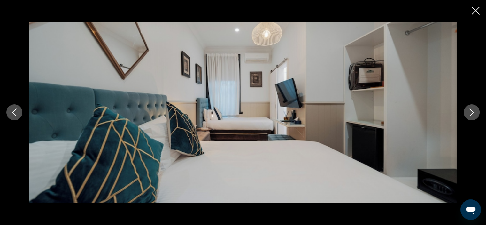
click at [474, 114] on icon "Next image" at bounding box center [472, 112] width 8 height 8
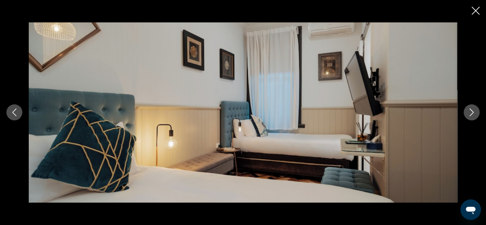
click at [474, 114] on icon "Next image" at bounding box center [472, 112] width 8 height 8
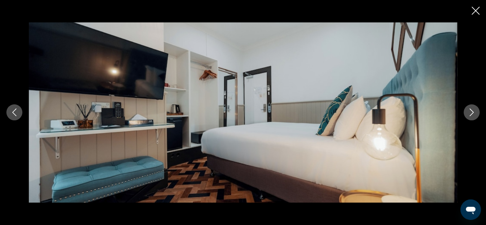
click at [474, 114] on icon "Next image" at bounding box center [472, 112] width 8 height 8
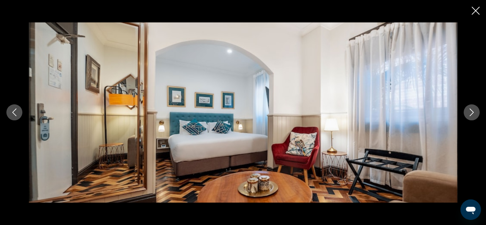
click at [474, 114] on icon "Next image" at bounding box center [472, 112] width 8 height 8
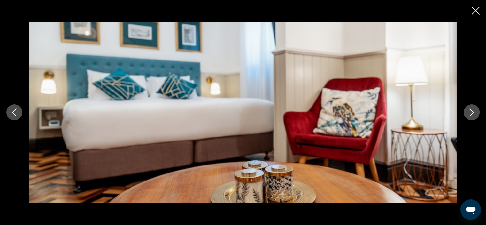
click at [475, 10] on icon "Close slideshow" at bounding box center [476, 11] width 8 height 8
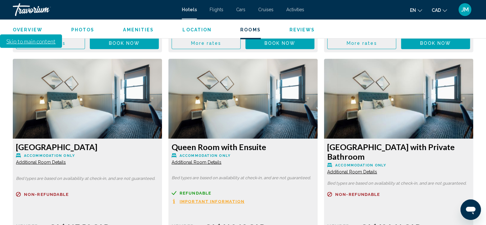
scroll to position [1314, 0]
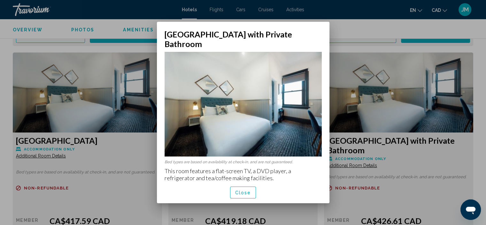
click at [252, 188] on button "Close" at bounding box center [243, 192] width 26 height 12
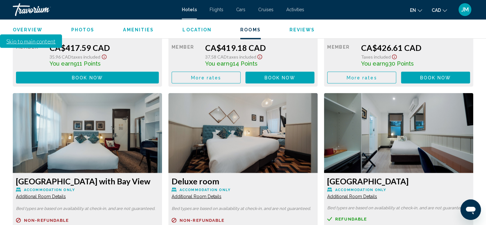
scroll to position [1506, 0]
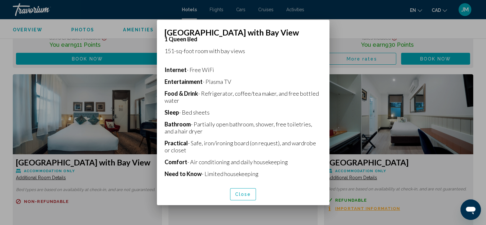
scroll to position [128, 0]
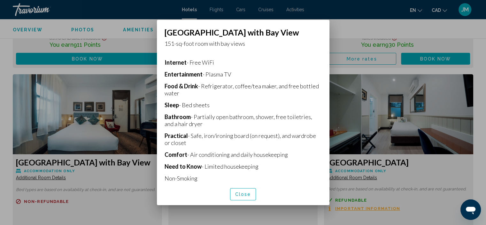
click at [243, 196] on span "Close" at bounding box center [243, 194] width 16 height 5
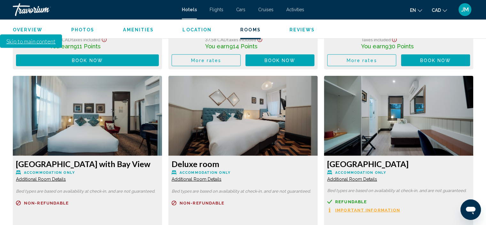
scroll to position [1506, 0]
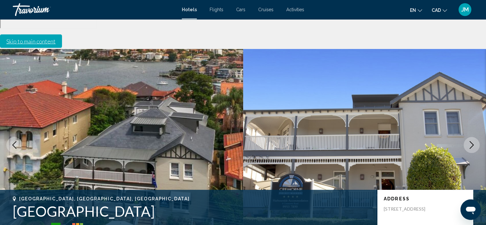
scroll to position [0, 0]
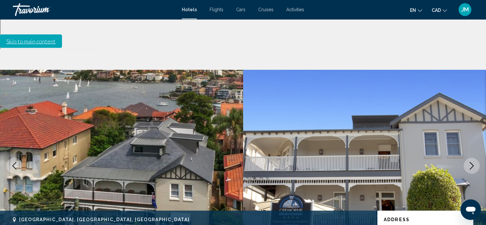
click at [471, 162] on icon "Next image" at bounding box center [472, 166] width 8 height 8
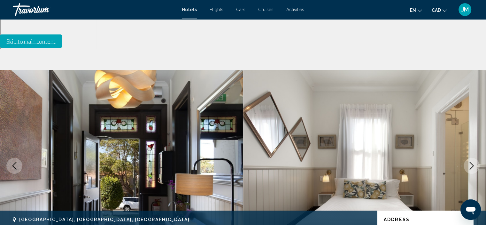
click at [471, 162] on icon "Next image" at bounding box center [472, 166] width 8 height 8
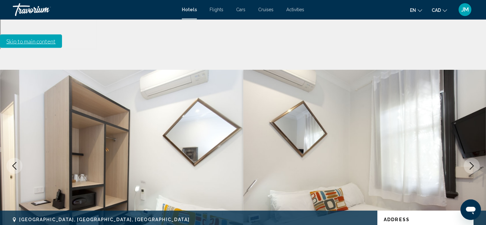
click at [471, 162] on icon "Next image" at bounding box center [472, 166] width 8 height 8
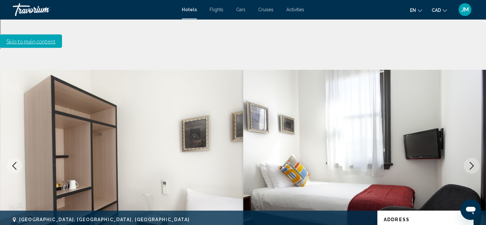
click at [471, 162] on icon "Next image" at bounding box center [472, 166] width 8 height 8
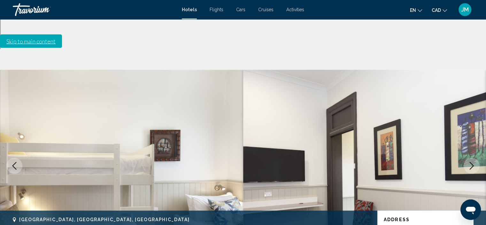
click at [471, 162] on icon "Next image" at bounding box center [472, 166] width 8 height 8
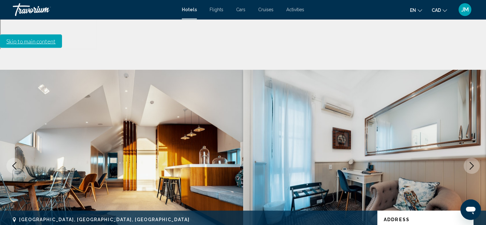
click at [471, 162] on icon "Next image" at bounding box center [472, 166] width 8 height 8
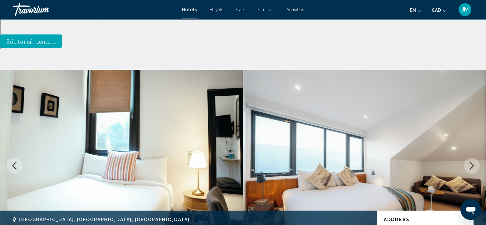
click at [471, 162] on icon "Next image" at bounding box center [472, 166] width 8 height 8
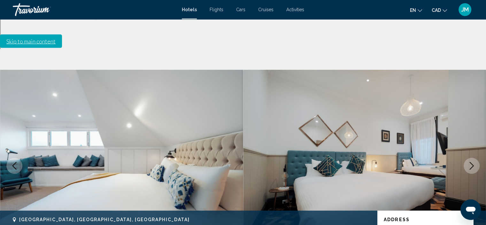
click at [471, 162] on icon "Next image" at bounding box center [472, 166] width 8 height 8
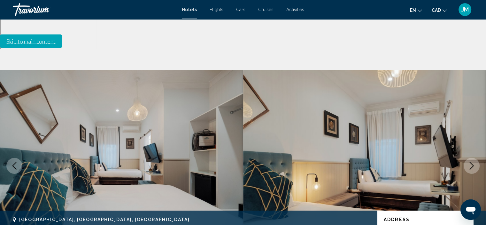
drag, startPoint x: 13, startPoint y: 179, endPoint x: 176, endPoint y: 188, distance: 162.9
copy h1 "Cremorne Point Manor"
